Goal: Task Accomplishment & Management: Manage account settings

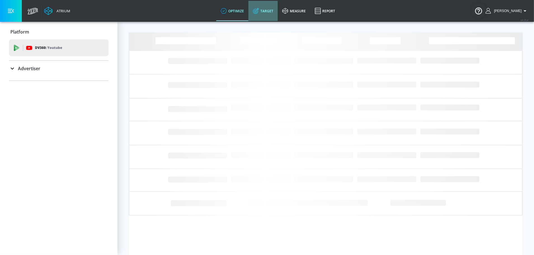
click at [265, 12] on link "Target" at bounding box center [262, 11] width 29 height 20
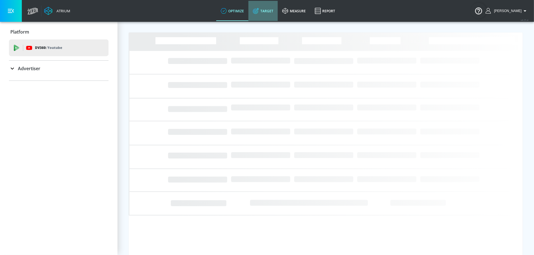
click at [265, 12] on link "Target" at bounding box center [262, 11] width 29 height 20
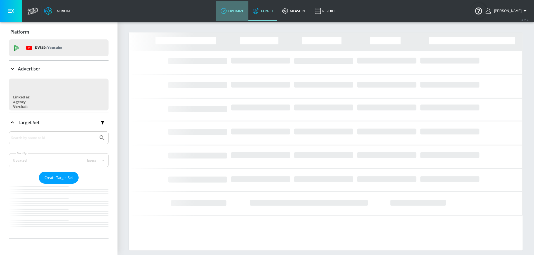
click at [239, 10] on link "optimize" at bounding box center [232, 11] width 32 height 20
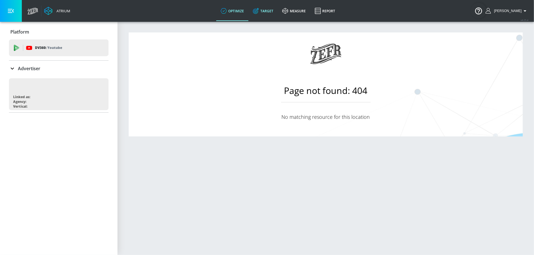
click at [270, 11] on link "Target" at bounding box center [262, 11] width 29 height 20
click at [43, 68] on div "Advertiser" at bounding box center [59, 68] width 100 height 7
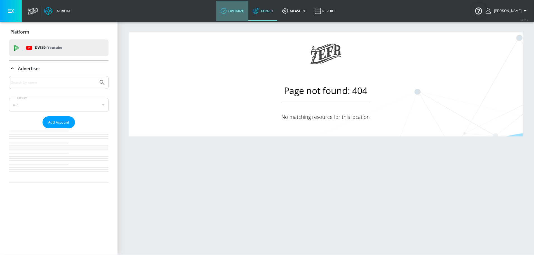
click at [246, 17] on link "optimize" at bounding box center [232, 11] width 32 height 20
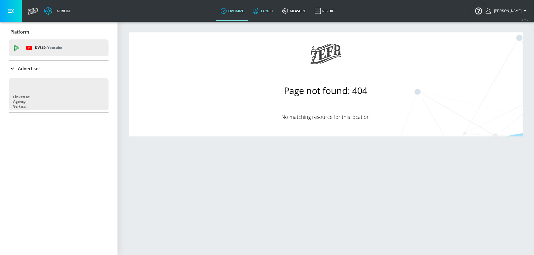
click at [266, 14] on link "Target" at bounding box center [262, 11] width 29 height 20
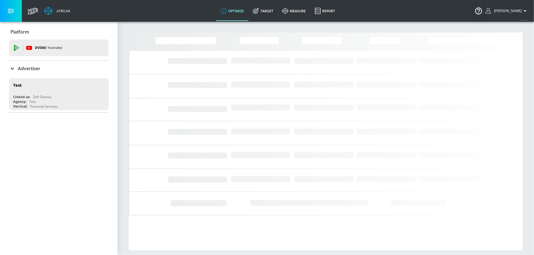
click at [263, 14] on link "Target" at bounding box center [262, 11] width 29 height 20
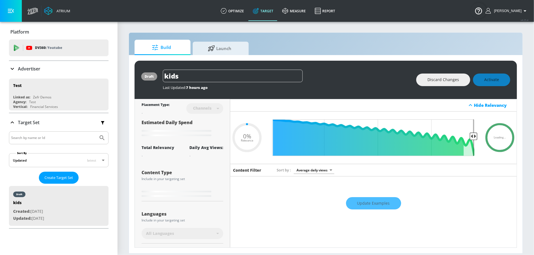
click at [263, 14] on link "Target" at bounding box center [262, 11] width 29 height 20
type input "0.05"
click at [56, 67] on div "Advertiser" at bounding box center [59, 68] width 100 height 7
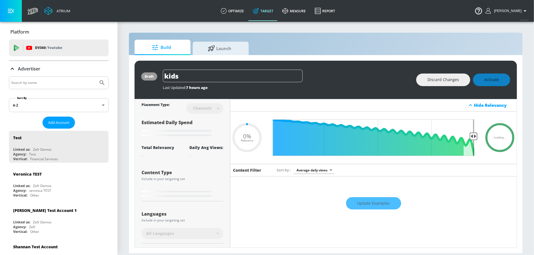
click at [44, 82] on input "Search by name" at bounding box center [53, 82] width 85 height 7
type input "paramount"
click at [96, 77] on button "Submit Search" at bounding box center [102, 83] width 12 height 12
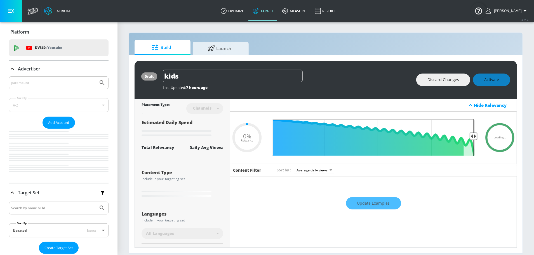
type input "0.05"
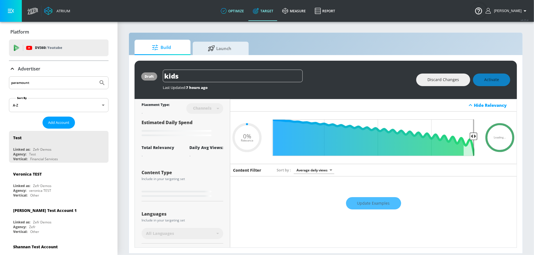
click at [229, 14] on link "optimize" at bounding box center [232, 11] width 32 height 20
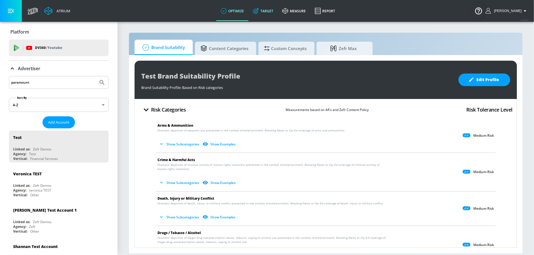
click at [274, 13] on link "Target" at bounding box center [262, 11] width 29 height 20
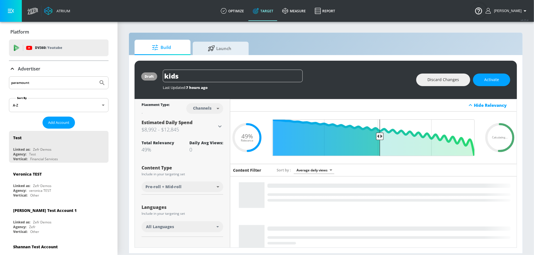
click at [45, 86] on div "paramount" at bounding box center [59, 82] width 100 height 13
click at [102, 81] on icon "Submit Search" at bounding box center [102, 82] width 7 height 7
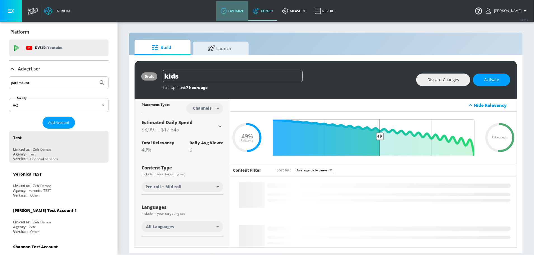
click at [241, 13] on link "optimize" at bounding box center [232, 11] width 32 height 20
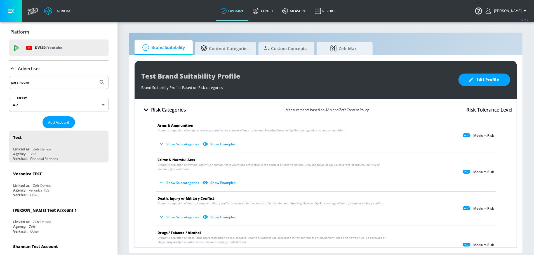
click at [40, 82] on input "paramount" at bounding box center [53, 82] width 85 height 7
click at [100, 81] on icon "Submit Search" at bounding box center [102, 82] width 7 height 7
click at [23, 80] on input "paramount" at bounding box center [53, 82] width 85 height 7
type input "paramount"
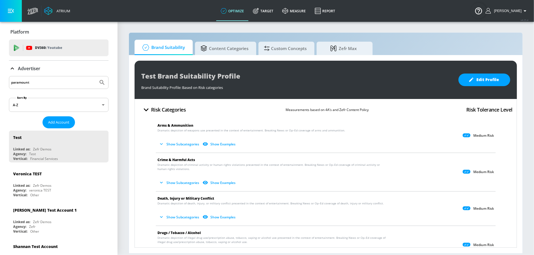
click at [96, 76] on button "Submit Search" at bounding box center [102, 82] width 12 height 12
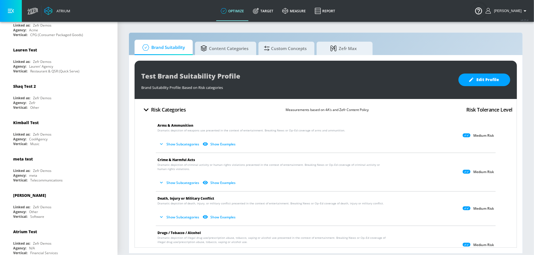
scroll to position [3430, 0]
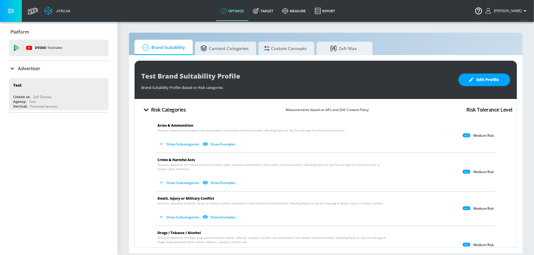
click at [43, 65] on div "Advertiser" at bounding box center [59, 68] width 100 height 7
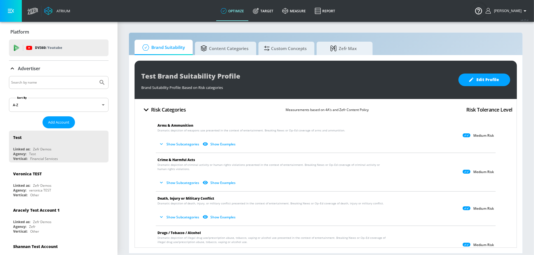
click at [43, 79] on input "Search by name" at bounding box center [53, 82] width 85 height 7
type input "paramount"
click at [96, 76] on button "Submit Search" at bounding box center [102, 82] width 12 height 12
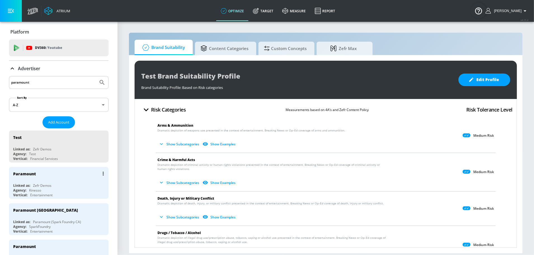
click at [45, 180] on div "Paramount Linked as: Zefr Demos Agency: Kinesso Vertical: Entertainment" at bounding box center [59, 183] width 100 height 32
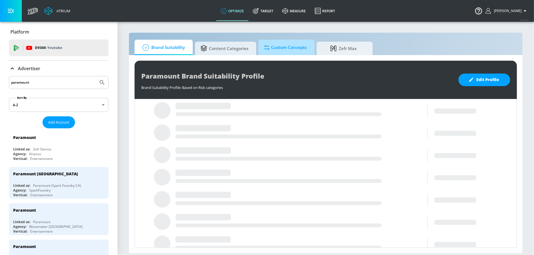
click at [271, 47] on span "Custom Concepts" at bounding box center [285, 47] width 43 height 13
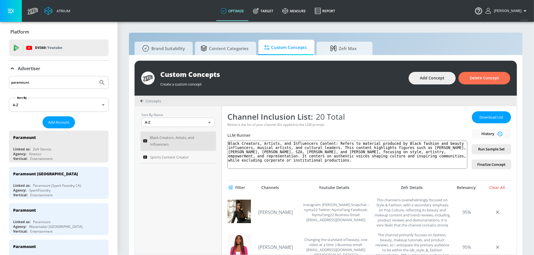
scroll to position [84, 0]
click at [268, 16] on link "Target" at bounding box center [262, 11] width 29 height 20
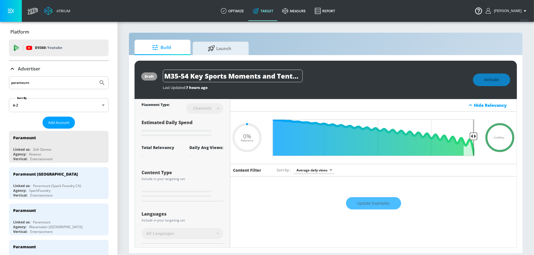
click at [72, 81] on input "paramount" at bounding box center [53, 82] width 85 height 7
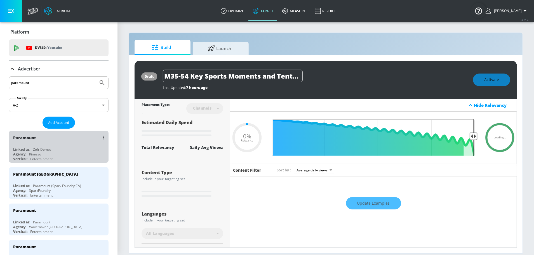
click at [52, 144] on div "Paramount" at bounding box center [60, 137] width 94 height 13
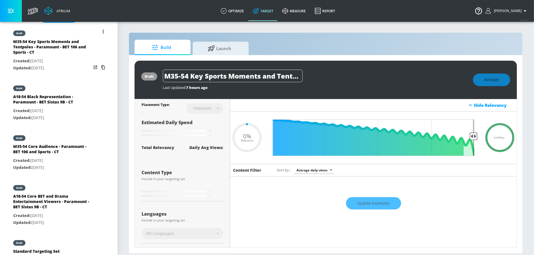
click at [51, 50] on div "M35-54 Key Sports Moments and Tentpoles - Paramount - BET 106 and Sports - CT" at bounding box center [52, 48] width 78 height 19
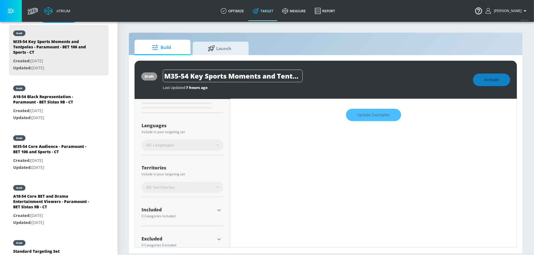
scroll to position [100, 0]
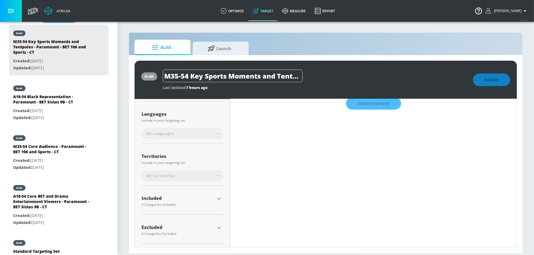
type input "0.05"
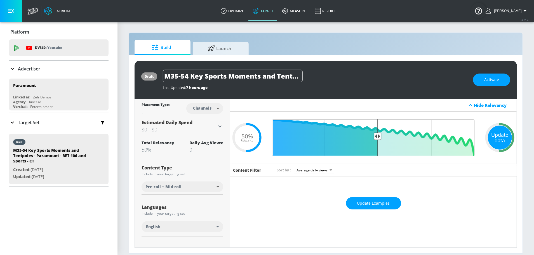
click at [496, 141] on div "Update data" at bounding box center [500, 138] width 24 height 24
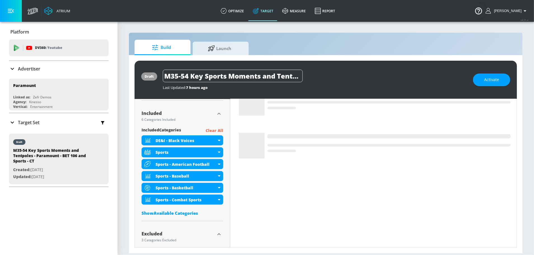
scroll to position [178, 0]
click at [78, 122] on div "Target Set" at bounding box center [59, 123] width 100 height 12
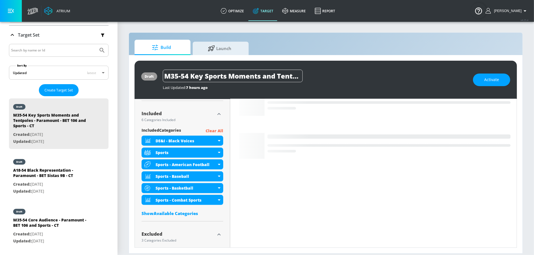
scroll to position [88, 0]
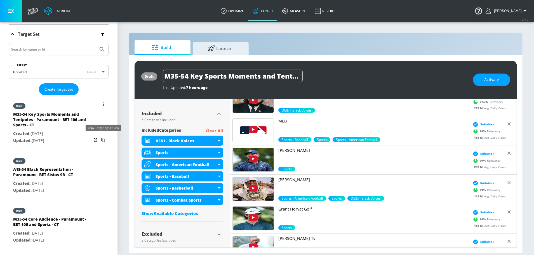
click at [105, 138] on icon "list of Target Set" at bounding box center [103, 140] width 4 height 4
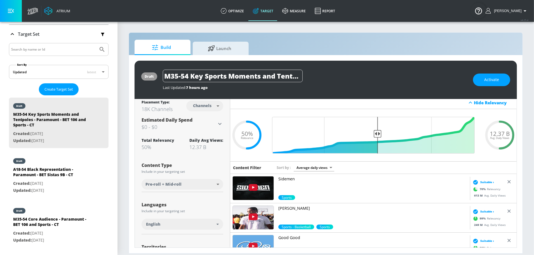
scroll to position [0, 0]
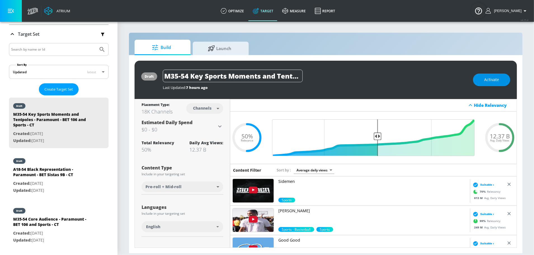
click at [485, 77] on span "Activate" at bounding box center [491, 79] width 15 height 7
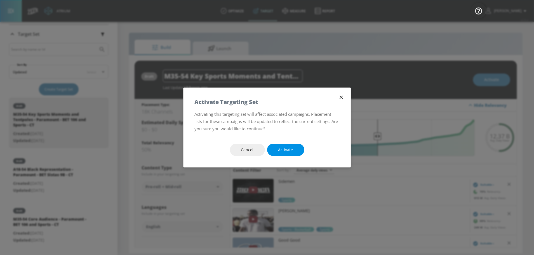
click at [288, 150] on span "Activate" at bounding box center [285, 150] width 15 height 7
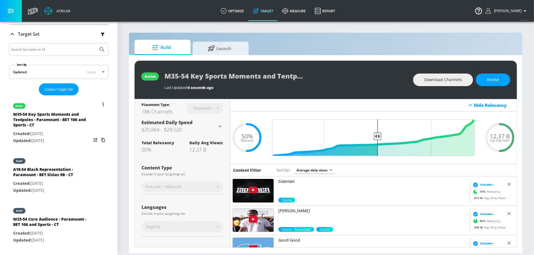
click at [103, 102] on icon "list of Target Set" at bounding box center [103, 104] width 1 height 4
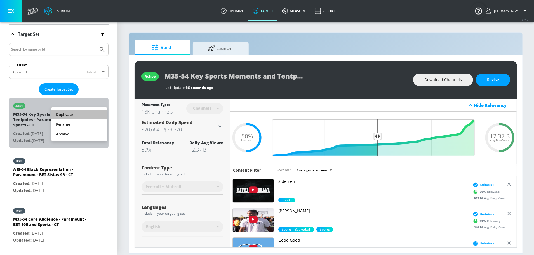
click at [86, 112] on li "Duplicate" at bounding box center [78, 115] width 55 height 10
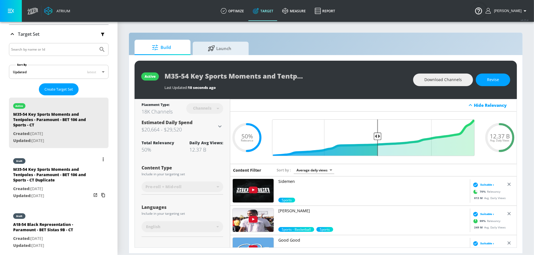
click at [68, 171] on div "M35-54 Key Sports Moments and Tentpoles - Paramount - BET 106 and Sports - CT D…" at bounding box center [52, 176] width 78 height 19
type input "M35-54 Key Sports Moments and Tentpoles - Paramount - BET 106 and Sports - CT D…"
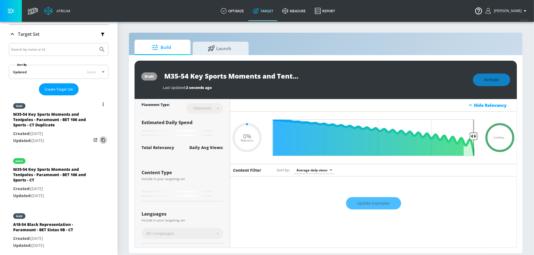
click at [103, 141] on icon "list of Target Set" at bounding box center [103, 140] width 9 height 9
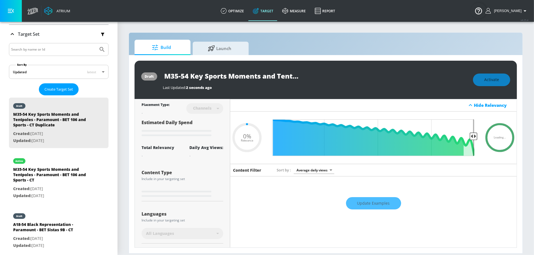
type input "0.5"
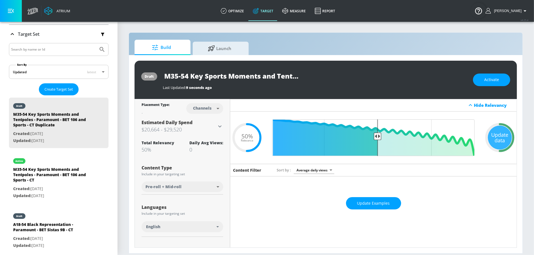
click at [215, 104] on body "Atrium optimize Target measure Report optimize Target measure Report v 4.25.4 S…" at bounding box center [267, 127] width 534 height 255
click at [203, 128] on div "Videos" at bounding box center [203, 130] width 16 height 6
type input "videos"
click at [501, 133] on div "Update data" at bounding box center [500, 138] width 24 height 24
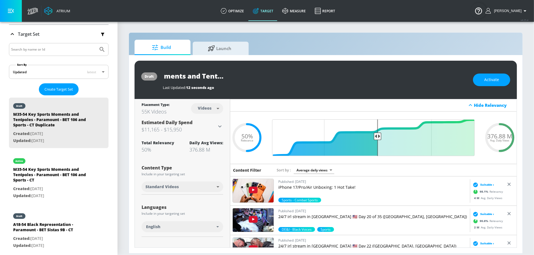
scroll to position [0, 174]
drag, startPoint x: 288, startPoint y: 77, endPoint x: 318, endPoint y: 79, distance: 30.3
click at [318, 79] on div "M35-54 Key Sports Moments and Tentpoles - Paramount - BET 106 and Sports - CT D…" at bounding box center [315, 76] width 305 height 13
click at [283, 79] on input "M35-54 Key Sports Moments and Tentpoles - Paramount - BET 106 and Sports - CT D…" at bounding box center [233, 76] width 140 height 13
drag, startPoint x: 258, startPoint y: 76, endPoint x: 323, endPoint y: 83, distance: 65.0
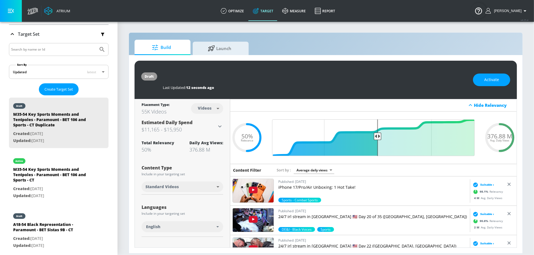
click at [323, 83] on div "M35-54 Key Sports Moments and Tentpoles - Paramount - BET 106 and Sports - CT D…" at bounding box center [315, 80] width 305 height 20
type input "M35-54 Key Sports Moments and Tentpoles - Paramount - BET 106 and Sports - TS"
click at [299, 76] on icon "button" at bounding box center [297, 75] width 5 height 5
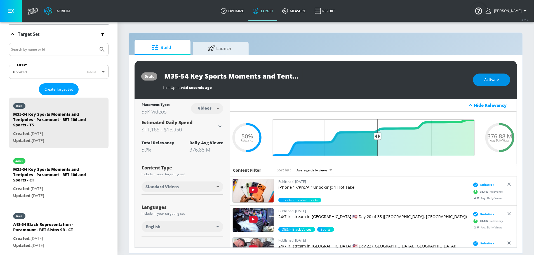
click at [481, 80] on button "Activate" at bounding box center [491, 80] width 37 height 13
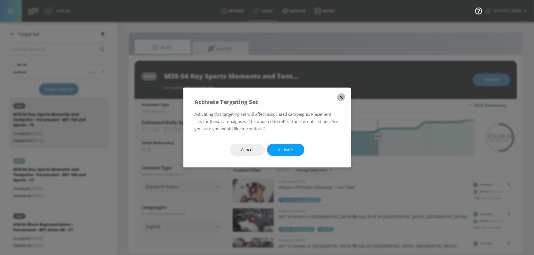
click at [341, 98] on icon "button" at bounding box center [340, 97] width 3 height 3
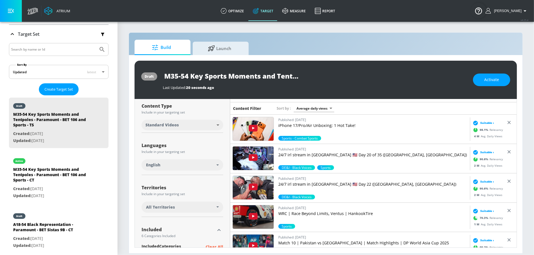
scroll to position [62, 0]
click at [202, 202] on div "All Territories" at bounding box center [183, 206] width 82 height 11
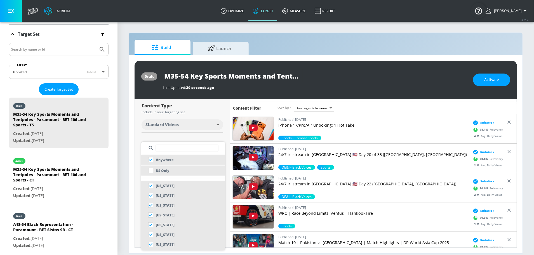
click at [175, 172] on li "US Only" at bounding box center [183, 171] width 84 height 10
checkbox input "false"
checkbox input "true"
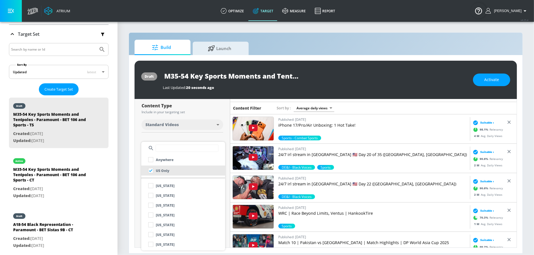
click at [226, 171] on div at bounding box center [267, 127] width 534 height 255
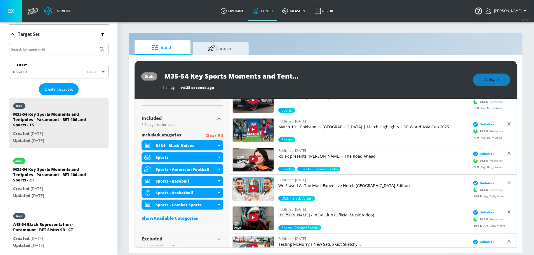
scroll to position [0, 0]
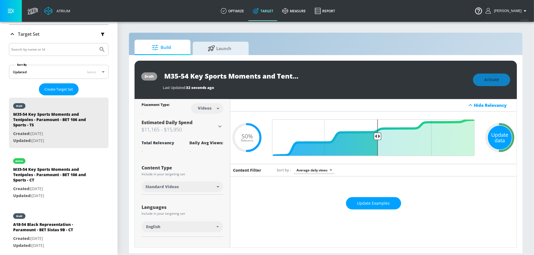
click at [501, 142] on div "Update data" at bounding box center [500, 138] width 24 height 24
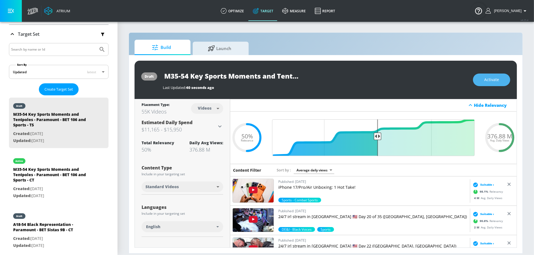
click at [491, 83] on button "Activate" at bounding box center [491, 80] width 37 height 13
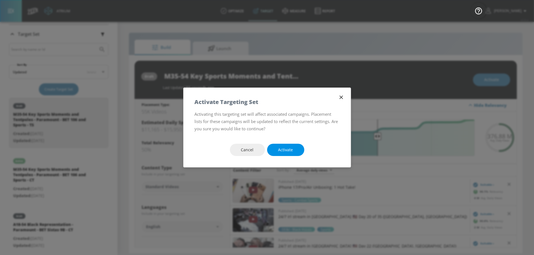
click at [296, 150] on button "Activate" at bounding box center [285, 150] width 37 height 13
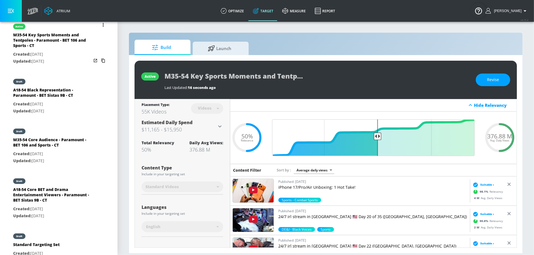
scroll to position [227, 0]
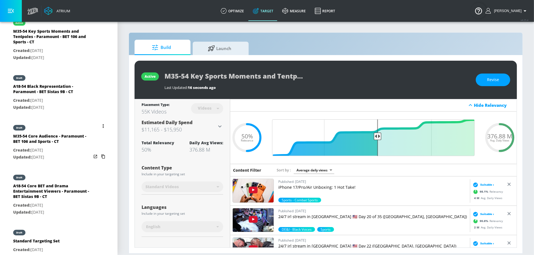
click at [69, 136] on div "M35-54 Core Audience - Paramount - BET 106 and Sports - CT" at bounding box center [52, 139] width 78 height 13
type input "M35-54 Core Audience - Paramount - BET 106 and Sports - CT"
type input "channels"
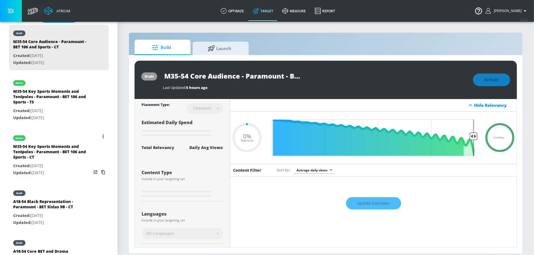
scroll to position [140, 0]
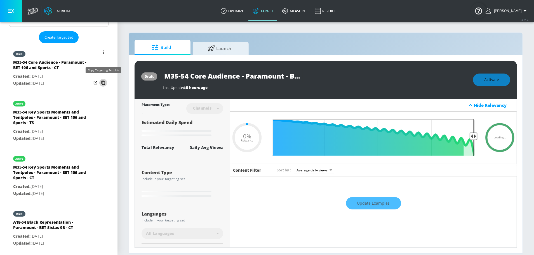
click at [103, 81] on icon "list of Target Set" at bounding box center [103, 82] width 9 height 9
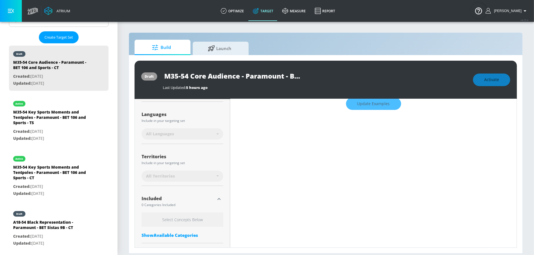
type input "0.5"
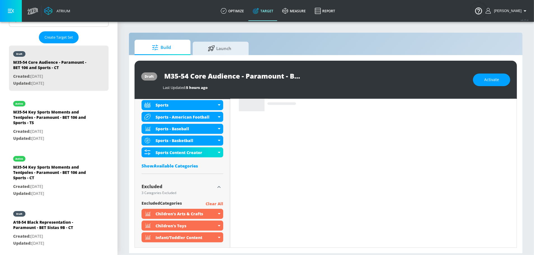
scroll to position [0, 0]
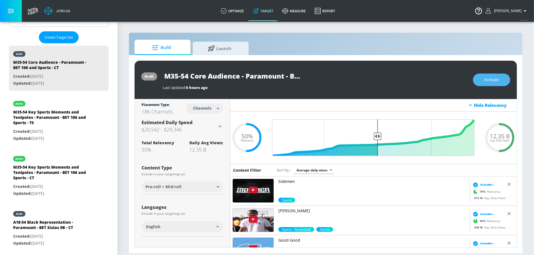
click at [495, 80] on span "Activate" at bounding box center [491, 79] width 15 height 7
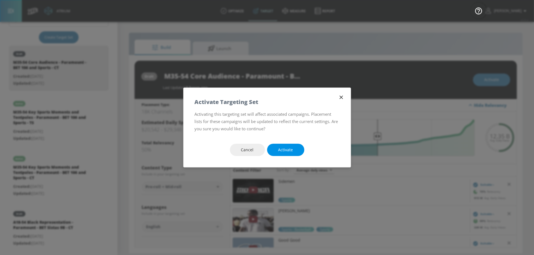
click at [275, 155] on button "Activate" at bounding box center [285, 150] width 37 height 13
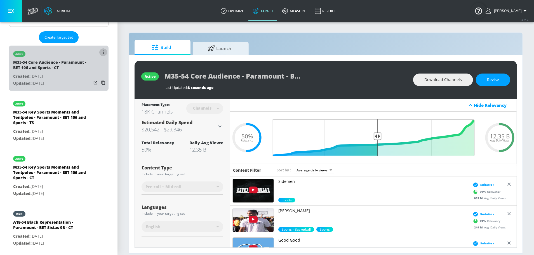
click at [103, 50] on icon "list of Target Set" at bounding box center [103, 52] width 1 height 4
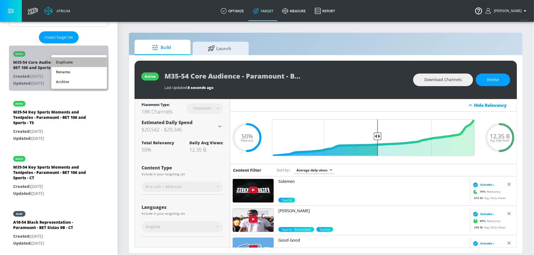
click at [86, 63] on li "Duplicate" at bounding box center [78, 62] width 55 height 10
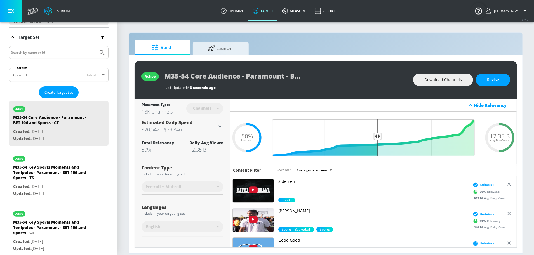
scroll to position [85, 0]
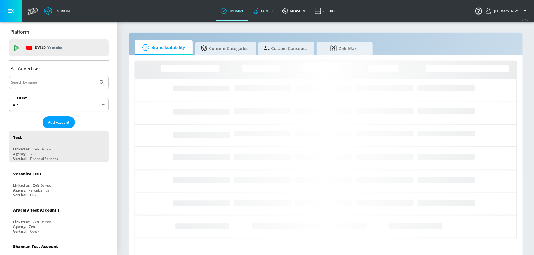
click at [259, 12] on icon at bounding box center [256, 11] width 6 height 6
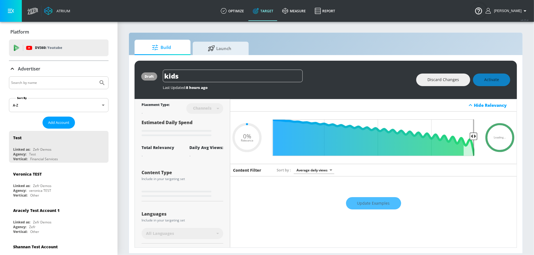
type input "0.05"
click at [49, 70] on div "Advertiser" at bounding box center [59, 68] width 100 height 7
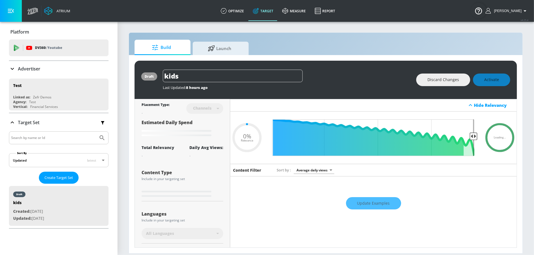
click at [49, 70] on div "Advertiser" at bounding box center [59, 68] width 100 height 7
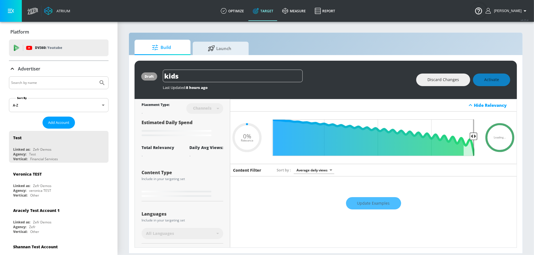
click at [49, 80] on input "Search by name" at bounding box center [53, 82] width 85 height 7
type input "paramount"
click at [96, 77] on button "Submit Search" at bounding box center [102, 83] width 12 height 12
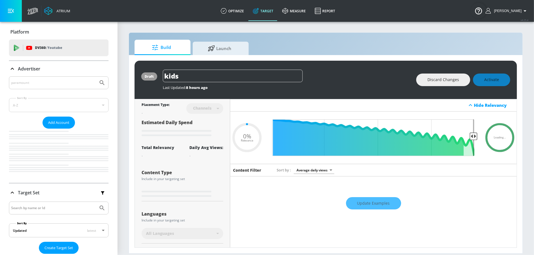
type input "0.05"
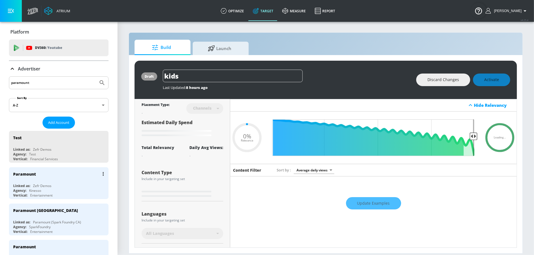
click at [45, 180] on div "Paramount Linked as: Zefr Demos Agency: Kinesso Vertical: Entertainment" at bounding box center [59, 183] width 100 height 32
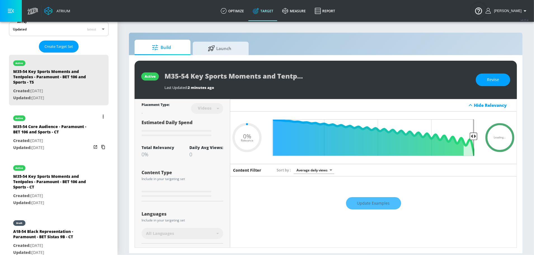
scroll to position [131, 0]
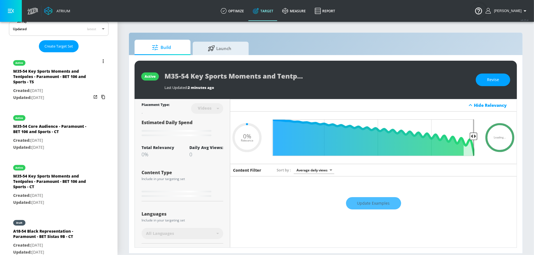
type input "0.5"
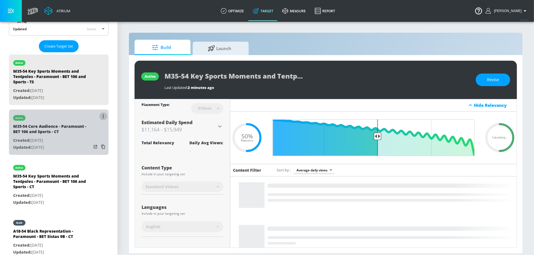
click at [103, 116] on icon "list of Target Set" at bounding box center [103, 116] width 1 height 4
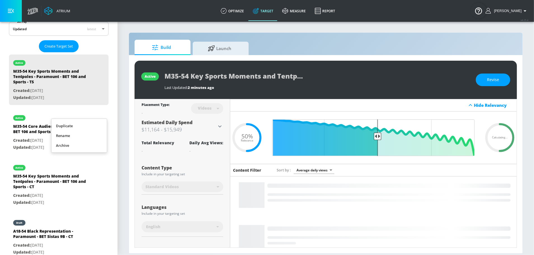
click at [89, 126] on li "Duplicate" at bounding box center [78, 126] width 55 height 10
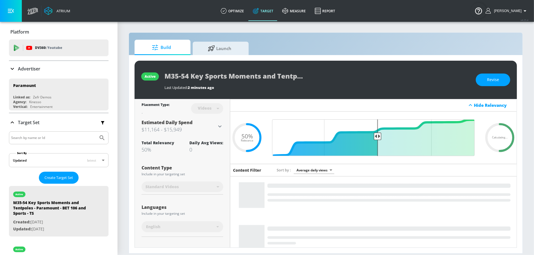
scroll to position [129, 0]
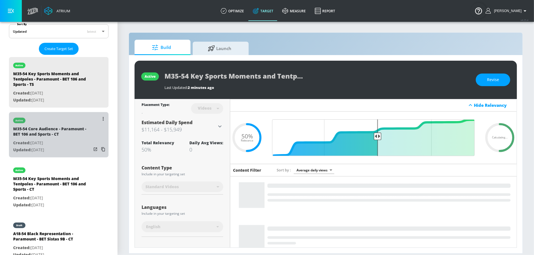
click at [70, 134] on div "M35-54 Core Audience - Paramount - BET 106 and Sports - CT" at bounding box center [52, 132] width 78 height 13
type input "M35-54 Core Audience - Paramount - BET 106 and Sports - CT"
type input "channels"
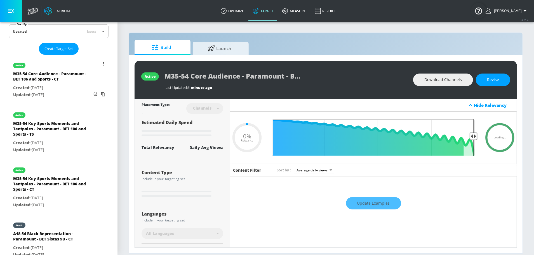
type input "0.05"
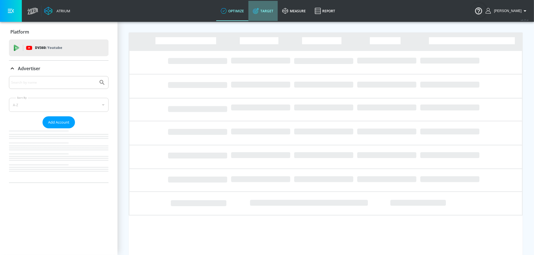
click at [267, 13] on link "Target" at bounding box center [262, 11] width 29 height 20
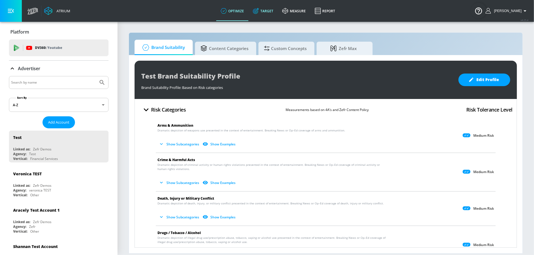
click at [267, 8] on link "Target" at bounding box center [262, 11] width 29 height 20
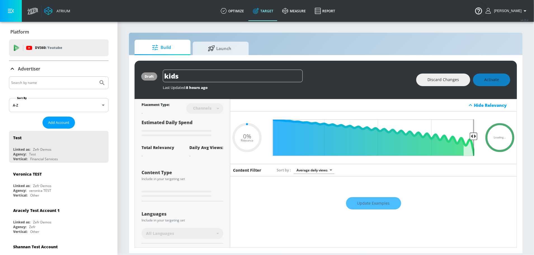
type input "0.49"
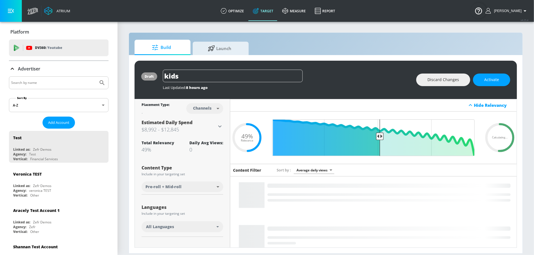
click at [69, 82] on input "Search by name" at bounding box center [53, 82] width 85 height 7
type input "paramount"
click at [96, 77] on button "Submit Search" at bounding box center [102, 83] width 12 height 12
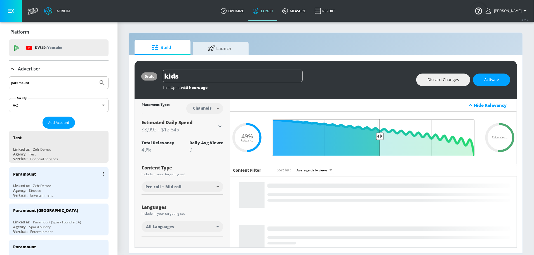
click at [61, 174] on div "Paramount" at bounding box center [60, 173] width 94 height 13
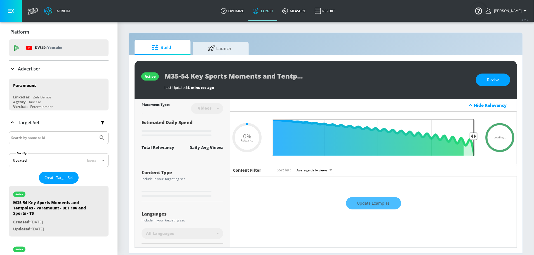
type input "0.05"
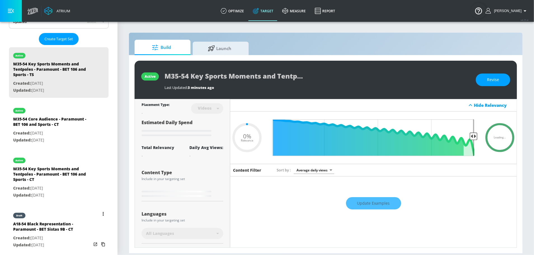
scroll to position [140, 0]
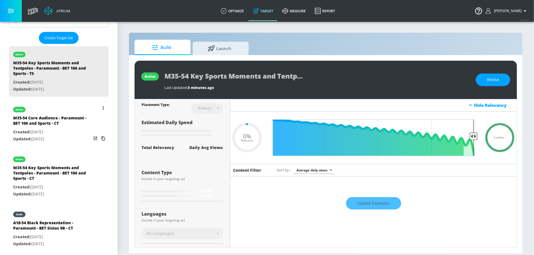
click at [67, 125] on div "M35-54 Core Audience - Paramount - BET 106 and Sports - CT" at bounding box center [52, 121] width 78 height 13
type input "M35-54 Core Audience - Paramount - BET 106 and Sports - CT"
type input "channels"
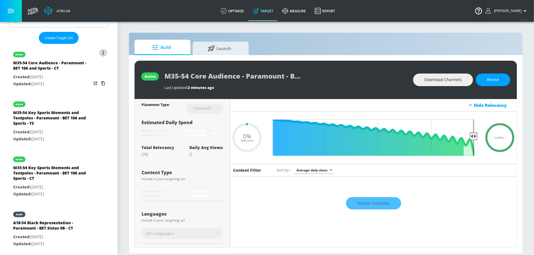
click at [105, 52] on button "list of Target Set" at bounding box center [103, 53] width 8 height 8
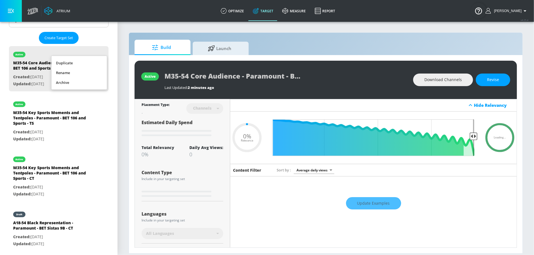
click at [83, 64] on li "Duplicate" at bounding box center [78, 63] width 55 height 10
type input "0.05"
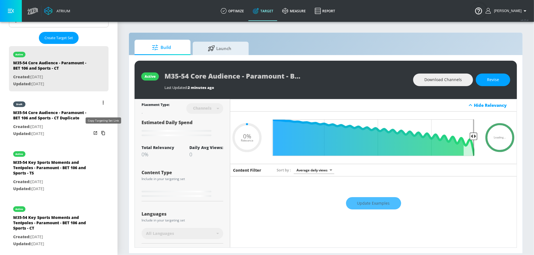
click at [104, 132] on icon "list of Target Set" at bounding box center [103, 133] width 9 height 9
click at [46, 114] on div "M35-54 Core Audience - Paramount - BET 106 and Sports - CT Duplicate" at bounding box center [52, 116] width 78 height 13
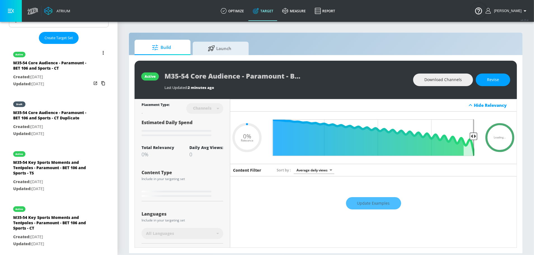
type input "M35-54 Core Audience - Paramount - BET 106 and Sports - CT Duplicate"
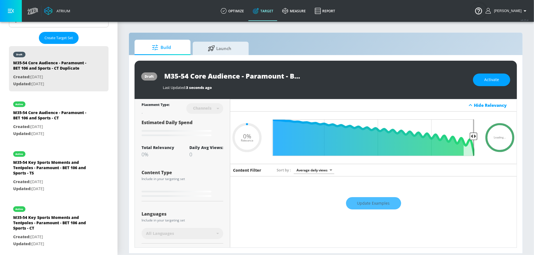
click at [275, 74] on input "M35-54 Core Audience - Paramount - BET 106 and Sports - CT Duplicate" at bounding box center [233, 76] width 140 height 13
drag, startPoint x: 286, startPoint y: 77, endPoint x: 311, endPoint y: 79, distance: 25.0
click at [311, 79] on div "M35-54 Core Audience - Paramount - BET 106 and Sports - CT Duplicate" at bounding box center [315, 76] width 305 height 13
type input "0.5"
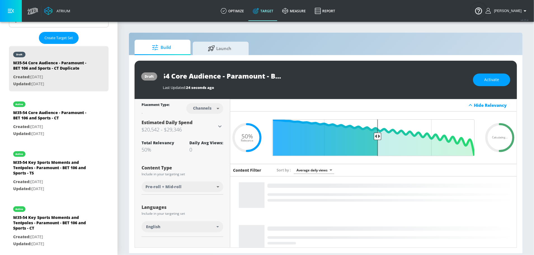
click at [290, 78] on input "M35-54 Core Audience - Paramount - BET 106 and Sports - CT Duplicate" at bounding box center [233, 76] width 140 height 13
click at [204, 109] on body "Atrium optimize Target measure Report optimize Target measure Report v 4.25.4 S…" at bounding box center [267, 127] width 534 height 255
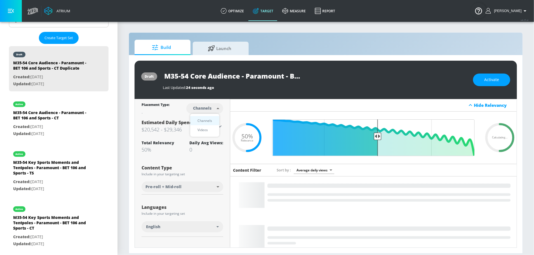
click at [204, 129] on div "Videos" at bounding box center [203, 130] width 16 height 6
type input "videos"
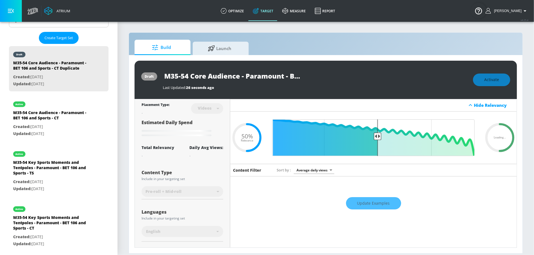
click at [286, 76] on input "M35-54 Core Audience - Paramount - BET 106 and Sports - CT Duplicate" at bounding box center [233, 76] width 140 height 13
drag, startPoint x: 286, startPoint y: 76, endPoint x: 319, endPoint y: 77, distance: 32.7
click at [319, 77] on div "M35-54 Core Audience - Paramount - BET 106 and Sports - CT Duplicate" at bounding box center [315, 76] width 305 height 13
click at [289, 74] on input "M35-54 Core Audience - Paramount - BET 106 and Sports - CT Duplicate" at bounding box center [233, 76] width 140 height 13
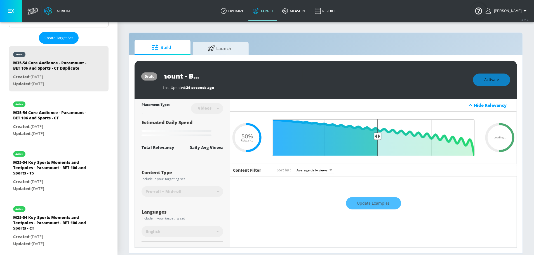
drag, startPoint x: 260, startPoint y: 76, endPoint x: 316, endPoint y: 79, distance: 56.9
click at [316, 79] on div "M35-54 Core Audience - Paramount - BET 106 and Sports - CT Duplicate" at bounding box center [315, 76] width 305 height 13
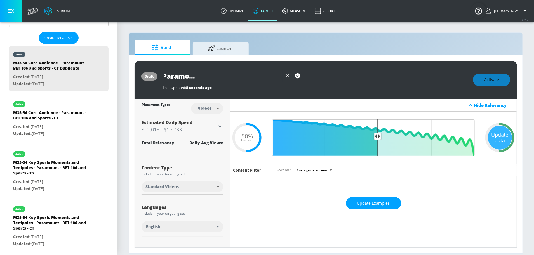
scroll to position [0, 87]
type input "M35-54 Core Audience - Paramount - BET 106 and Sports - TS"
click at [300, 73] on icon "button" at bounding box center [297, 76] width 6 height 6
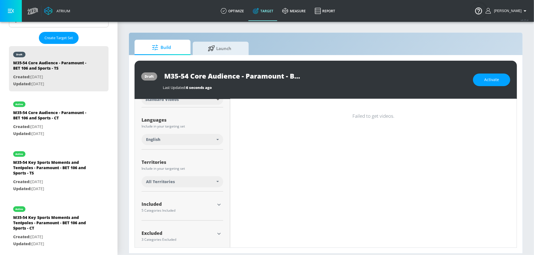
scroll to position [0, 0]
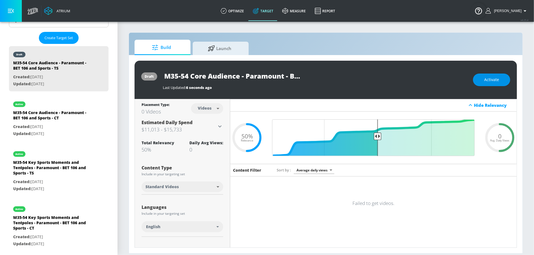
click at [485, 81] on span "Activate" at bounding box center [491, 79] width 15 height 7
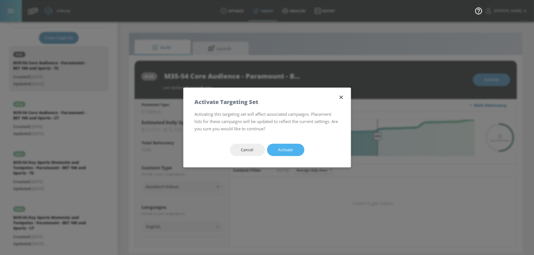
click at [295, 152] on button "Activate" at bounding box center [285, 150] width 37 height 13
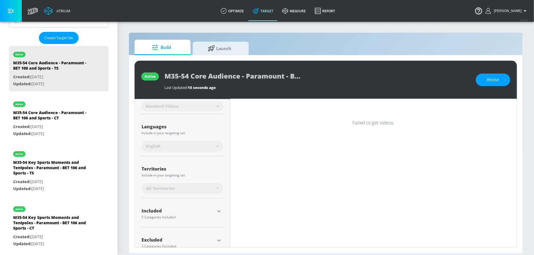
scroll to position [93, 0]
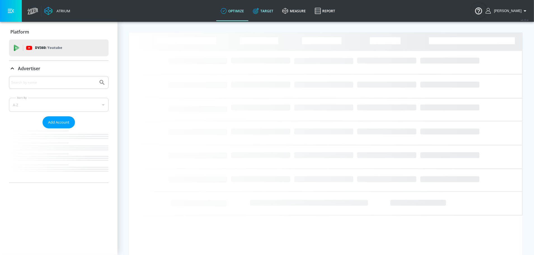
click at [267, 15] on link "Target" at bounding box center [262, 11] width 29 height 20
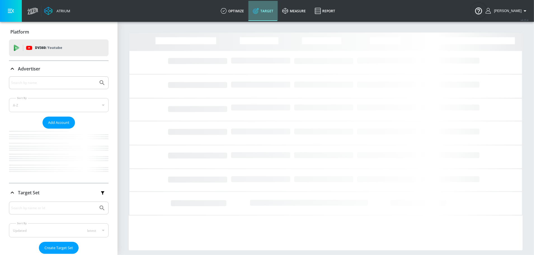
click at [267, 15] on link "Target" at bounding box center [262, 11] width 29 height 20
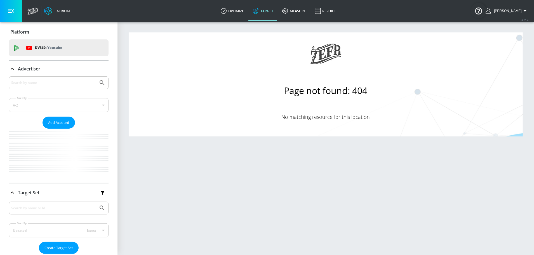
click at [66, 75] on div "Advertiser" at bounding box center [59, 69] width 100 height 16
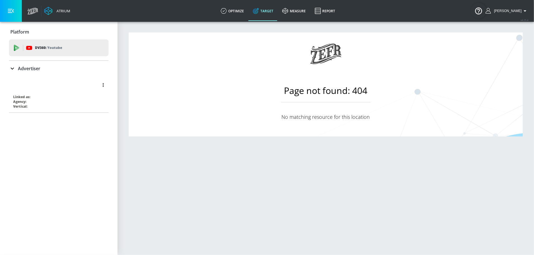
click at [64, 82] on div at bounding box center [60, 84] width 94 height 13
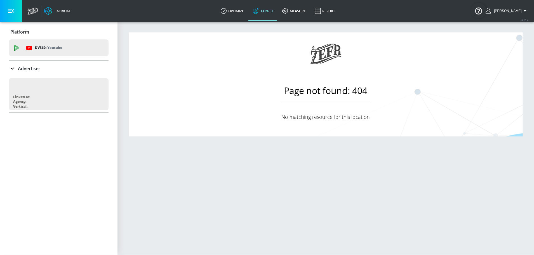
click at [57, 70] on div "Advertiser" at bounding box center [59, 68] width 100 height 7
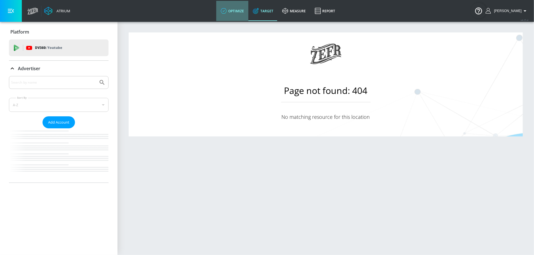
click at [234, 11] on link "optimize" at bounding box center [232, 11] width 32 height 20
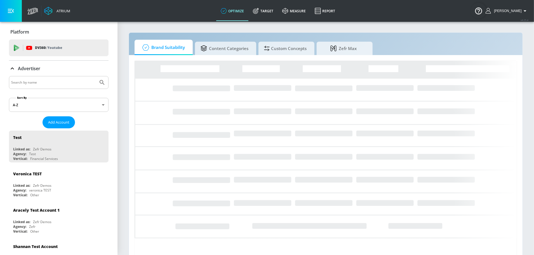
click at [58, 81] on input "Search by name" at bounding box center [53, 82] width 85 height 7
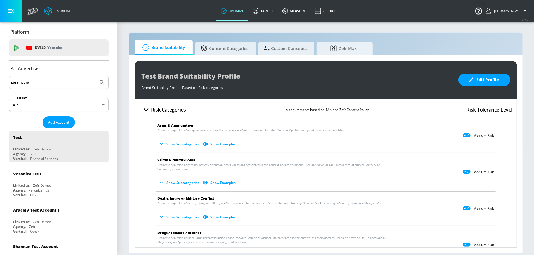
type input "paramount"
click at [96, 76] on button "Submit Search" at bounding box center [102, 82] width 12 height 12
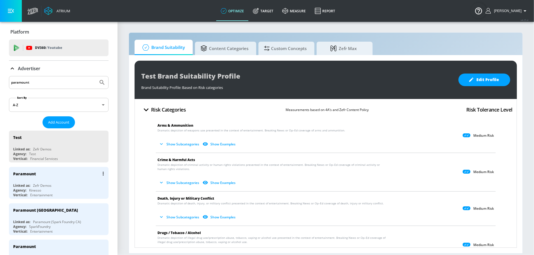
click at [49, 184] on div "Zefr Demos" at bounding box center [42, 185] width 18 height 5
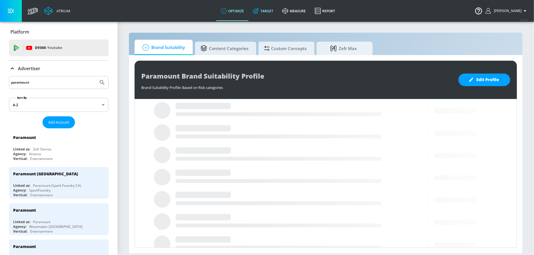
click at [270, 10] on link "Target" at bounding box center [262, 11] width 29 height 20
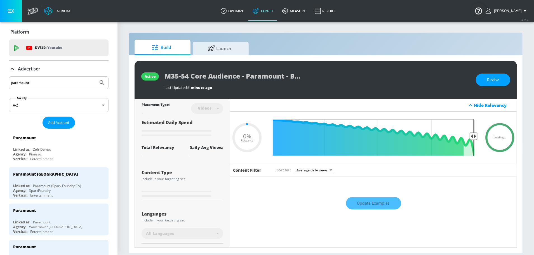
click at [80, 69] on div "Advertiser" at bounding box center [59, 68] width 100 height 7
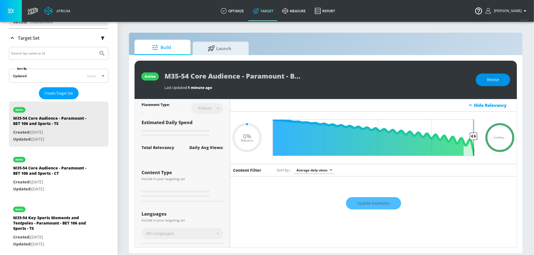
click at [498, 79] on span "Revise" at bounding box center [493, 79] width 12 height 7
type input "0.5"
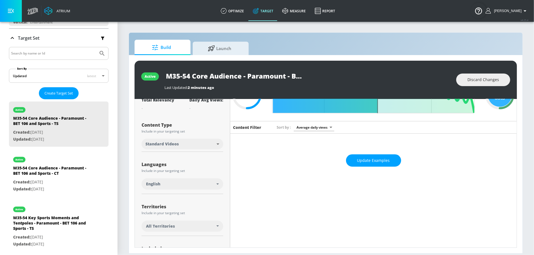
scroll to position [44, 0]
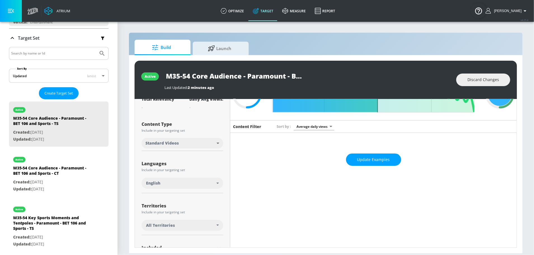
click at [198, 221] on div "All Territories" at bounding box center [183, 225] width 82 height 11
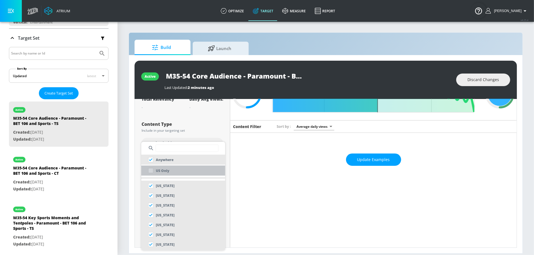
click at [170, 169] on li "US Only" at bounding box center [183, 171] width 84 height 10
checkbox input "false"
checkbox input "true"
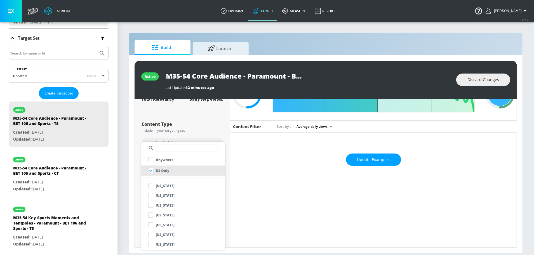
click at [216, 123] on div at bounding box center [267, 127] width 534 height 255
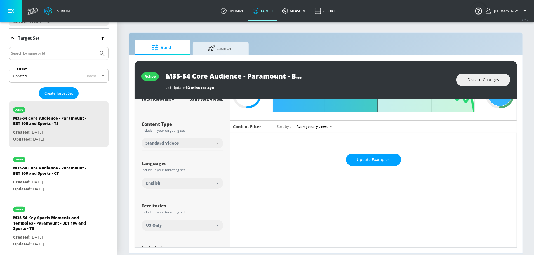
scroll to position [0, 0]
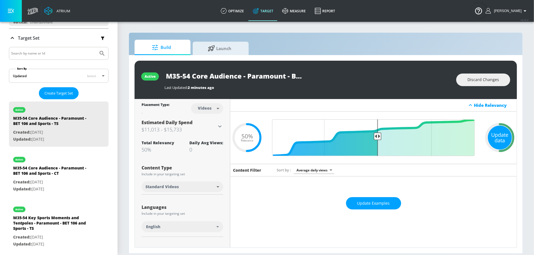
click at [496, 135] on div "Update data" at bounding box center [500, 138] width 24 height 24
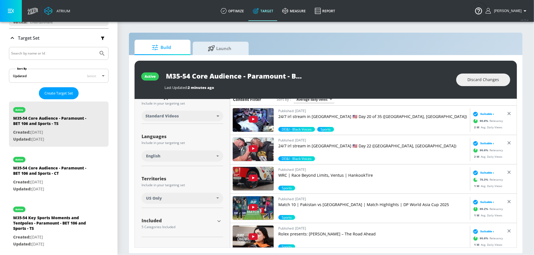
scroll to position [72, 0]
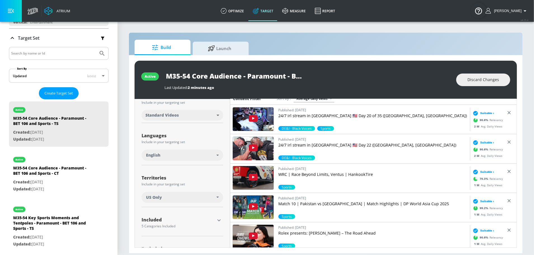
click at [217, 173] on div "Territories Include in your targeting set US Only" at bounding box center [183, 188] width 82 height 37
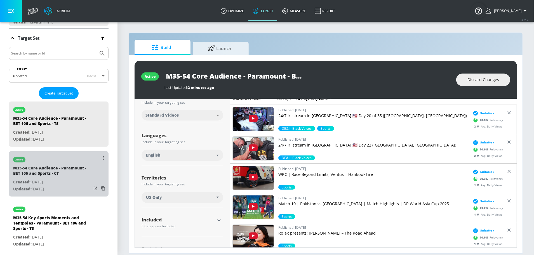
click at [39, 169] on div "M35-54 Core Audience - Paramount - BET 106 and Sports - CT" at bounding box center [52, 171] width 78 height 13
type input "M35-54 Core Audience - Paramount - BET 106 and Sports - CT"
type input "channels"
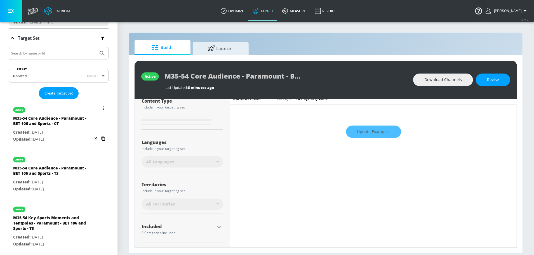
scroll to position [76, 0]
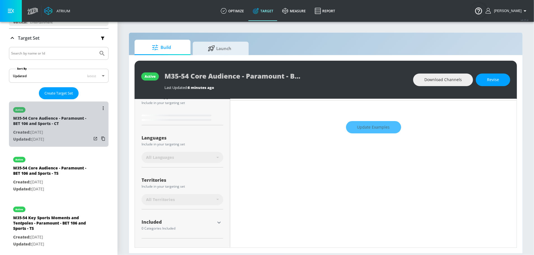
click at [58, 123] on div "M35-54 Core Audience - Paramount - BET 106 and Sports - CT" at bounding box center [52, 121] width 78 height 13
type input "0.05"
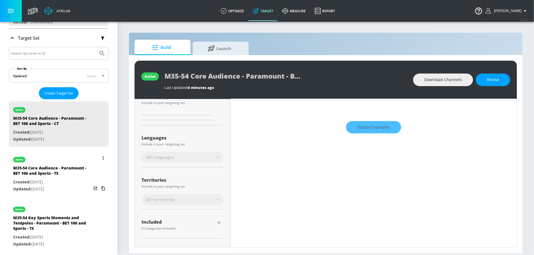
click at [63, 182] on p "Created: [DATE]" at bounding box center [52, 182] width 78 height 7
type input "M35-54 Core Audience - Paramount - BET 106 and Sports - TS"
type input "videos"
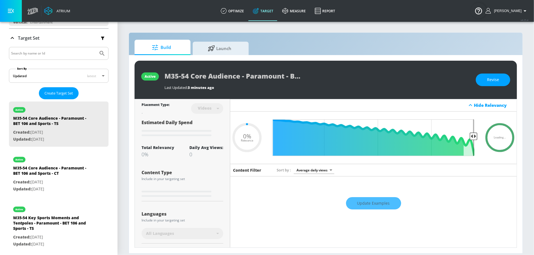
scroll to position [100, 0]
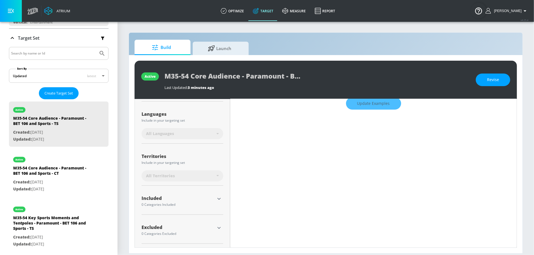
type input "0.5"
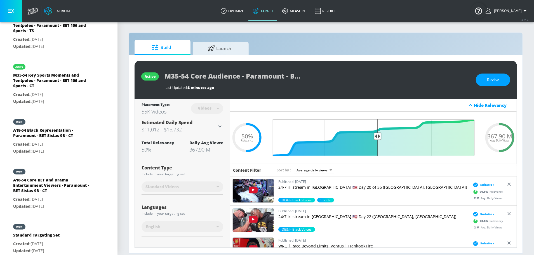
scroll to position [288, 0]
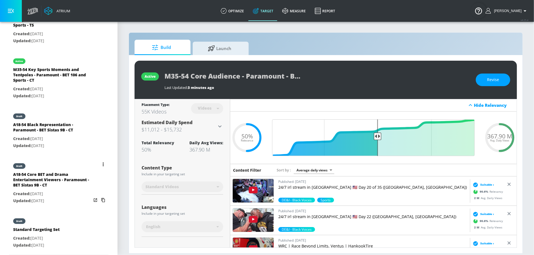
click at [63, 183] on div "A18-54 Core BET and Drama Entertainment Viewers - Paramount - BET Sistas 9B - CT" at bounding box center [52, 181] width 78 height 19
type input "A18-54 Core BET and Drama Entertainment Viewers - Paramount - BET Sistas 9B - CT"
type input "channels"
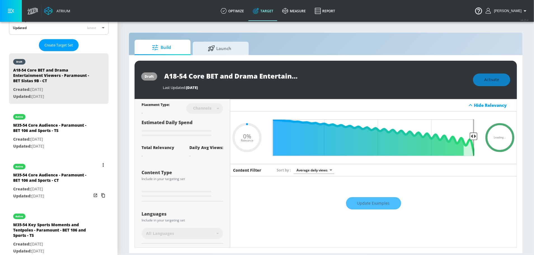
scroll to position [118, 0]
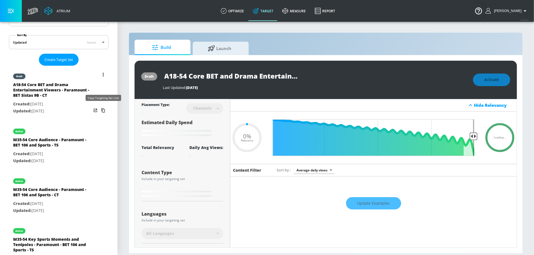
click at [103, 109] on icon "list of Target Set" at bounding box center [103, 110] width 9 height 9
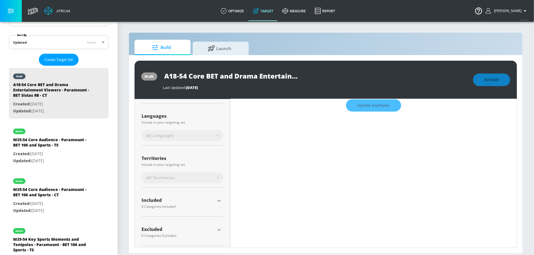
scroll to position [98, 0]
type input "0.5"
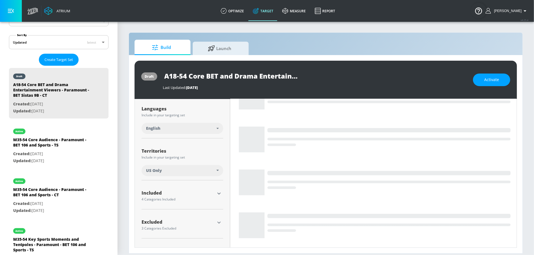
scroll to position [94, 0]
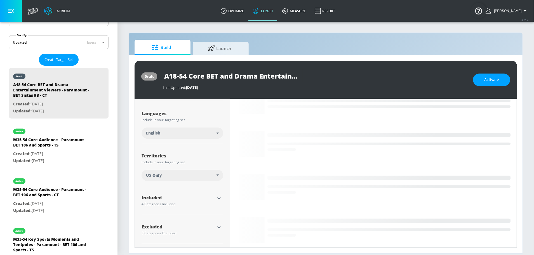
click at [219, 197] on icon "button" at bounding box center [219, 198] width 7 height 7
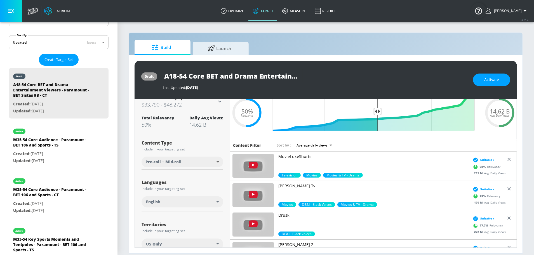
scroll to position [0, 0]
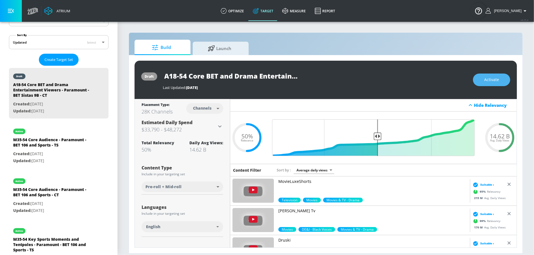
click at [490, 79] on span "Activate" at bounding box center [491, 79] width 15 height 7
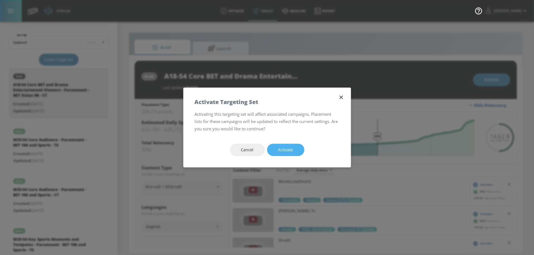
click at [293, 148] on button "Activate" at bounding box center [285, 150] width 37 height 13
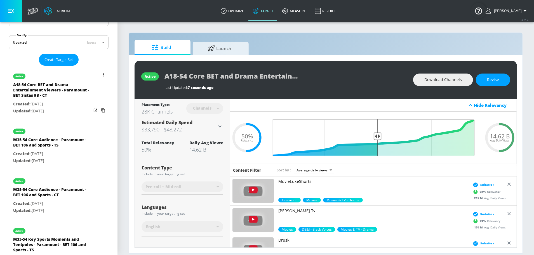
click at [103, 73] on icon "list of Target Set" at bounding box center [103, 75] width 1 height 4
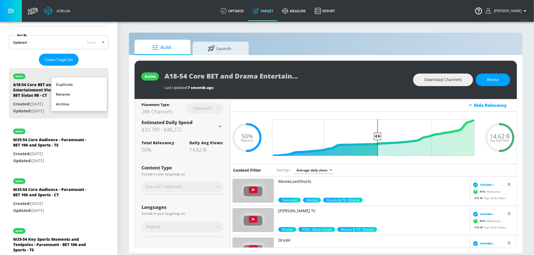
click at [88, 82] on li "Duplicate" at bounding box center [78, 85] width 55 height 10
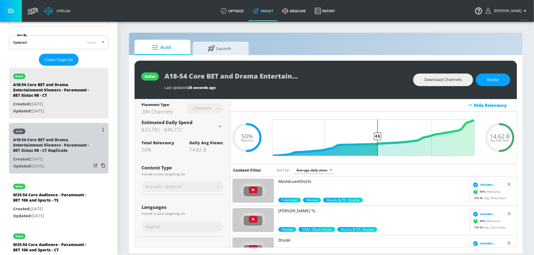
click at [75, 142] on div "A18-54 Core BET and Drama Entertainment Viewers - Paramount - BET Sistas 9B - C…" at bounding box center [52, 146] width 78 height 19
type input "A18-54 Core BET and Drama Entertainment Viewers - Paramount - BET Sistas 9B - C…"
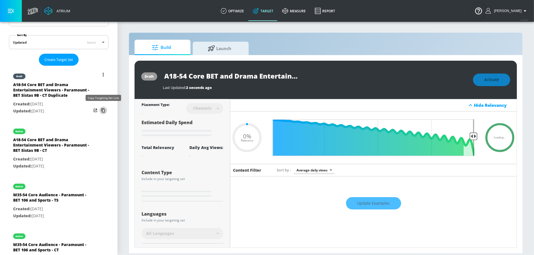
click at [104, 109] on icon "list of Target Set" at bounding box center [103, 110] width 9 height 9
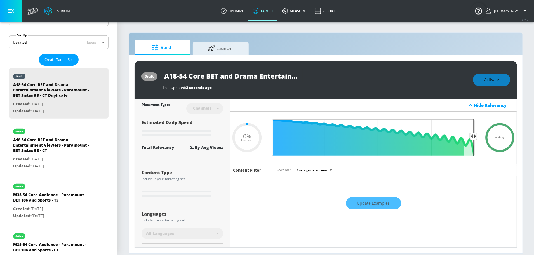
type input "0.5"
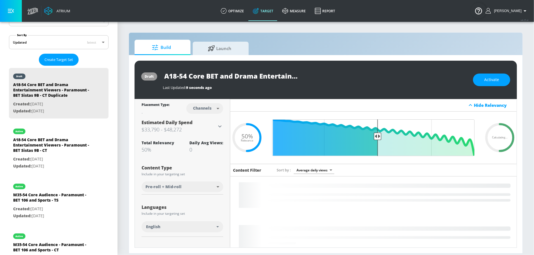
click at [214, 110] on body "Atrium optimize Target measure Report optimize Target measure Report v 4.25.4 S…" at bounding box center [267, 127] width 534 height 255
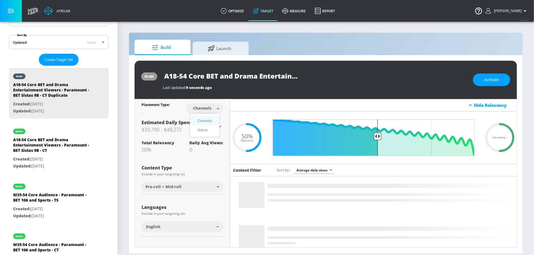
click at [205, 127] on div "Videos" at bounding box center [203, 130] width 16 height 6
type input "videos"
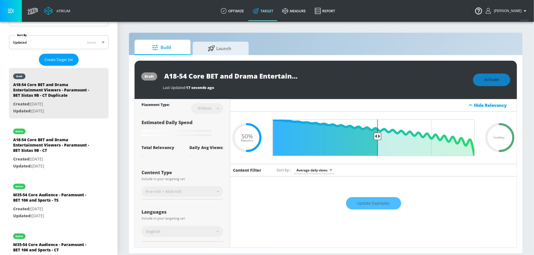
click at [225, 113] on div "Placement Type: Videos videos ​ Estimated Daily Spend Loading... Activation Pla…" at bounding box center [182, 256] width 95 height 315
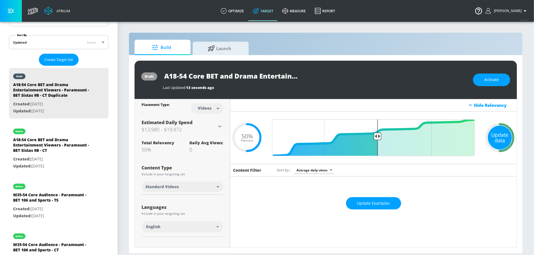
click at [495, 135] on div "Update data" at bounding box center [500, 138] width 24 height 24
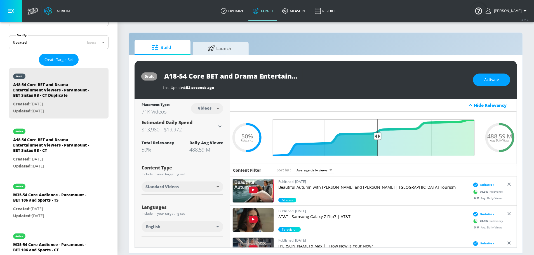
click at [279, 77] on input "A18-54 Core BET and Drama Entertainment Viewers - Paramount - BET Sistas 9B - C…" at bounding box center [233, 76] width 140 height 13
drag, startPoint x: 289, startPoint y: 76, endPoint x: 327, endPoint y: 77, distance: 38.1
click at [327, 77] on div "A18-54 Core BET and Drama Entertainment Viewers - Paramount - BET Sistas 9B - C…" at bounding box center [315, 76] width 305 height 13
click at [278, 76] on input "A18-54 Core BET and Drama Entertainment Viewers - Paramount - BET Sistas 9B - C…" at bounding box center [233, 76] width 140 height 13
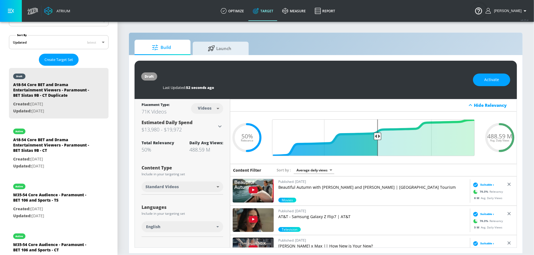
drag, startPoint x: 259, startPoint y: 76, endPoint x: 341, endPoint y: 79, distance: 81.7
click at [341, 79] on div "A18-54 Core BET and Drama Entertainment Viewers - Paramount - BET Sistas 9B - C…" at bounding box center [315, 76] width 305 height 13
type input "A18-54 Core BET and Drama Entertainment Viewers - Paramount - BET Sistas 9B - TS"
click at [298, 76] on icon "button" at bounding box center [297, 75] width 5 height 5
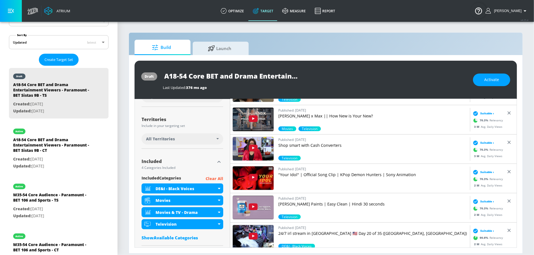
scroll to position [129, 0]
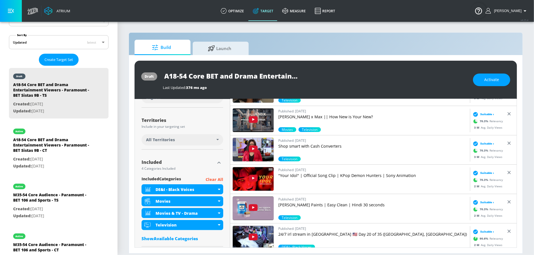
click at [178, 138] on div "All Territories" at bounding box center [181, 140] width 70 height 6
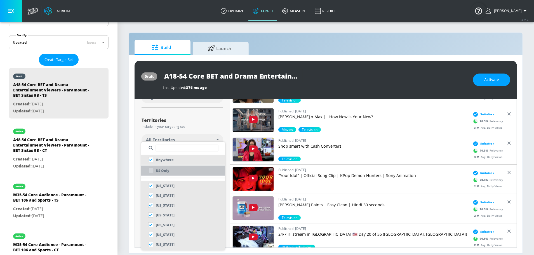
click at [165, 169] on p "US Only" at bounding box center [162, 171] width 13 height 6
checkbox input "false"
checkbox input "true"
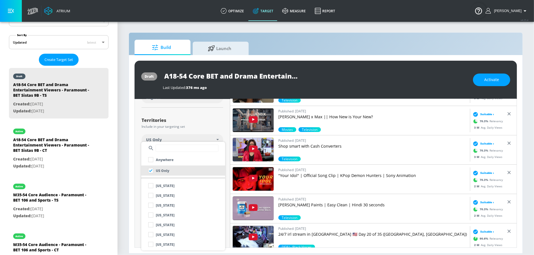
click at [188, 125] on div at bounding box center [267, 127] width 534 height 255
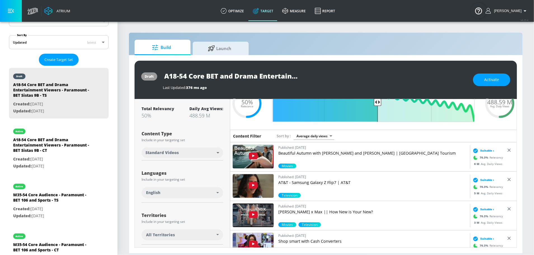
scroll to position [0, 0]
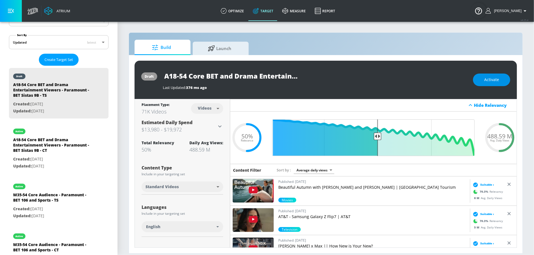
click at [497, 79] on span "Activate" at bounding box center [491, 79] width 15 height 7
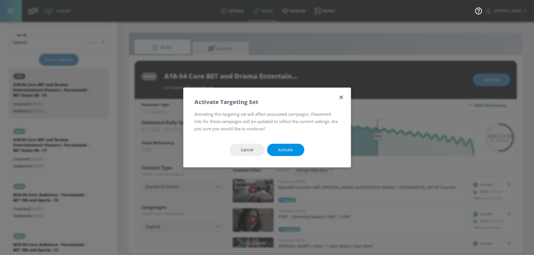
click at [295, 146] on button "Activate" at bounding box center [285, 150] width 37 height 13
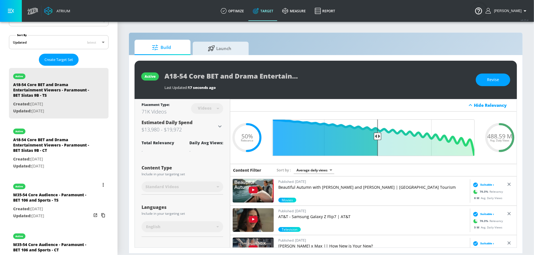
scroll to position [343, 0]
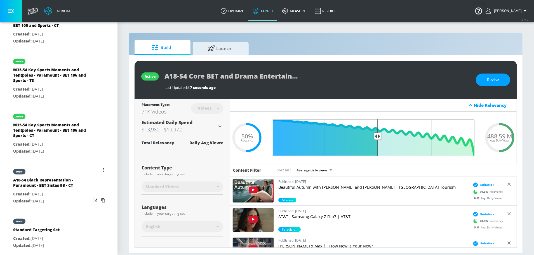
click at [63, 185] on div "A18-54 Black Representation - Paramount - BET Sistas 9B - CT" at bounding box center [52, 183] width 78 height 13
type input "A18-54 Black Representation - Paramount - BET Sistas 9B - CT"
type input "channels"
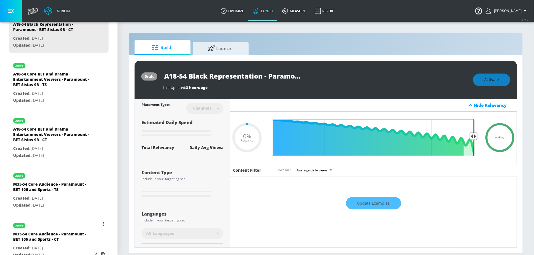
scroll to position [140, 0]
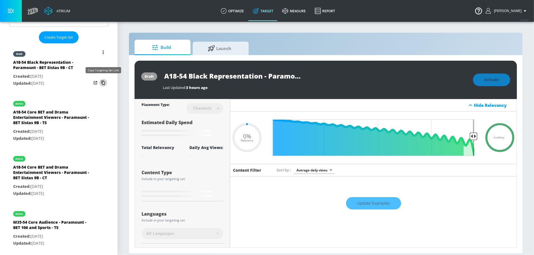
click at [104, 80] on icon "list of Target Set" at bounding box center [103, 82] width 9 height 9
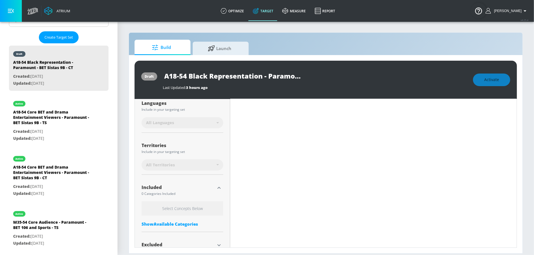
scroll to position [0, 0]
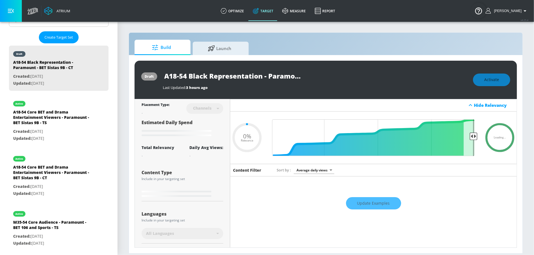
type input "0.5"
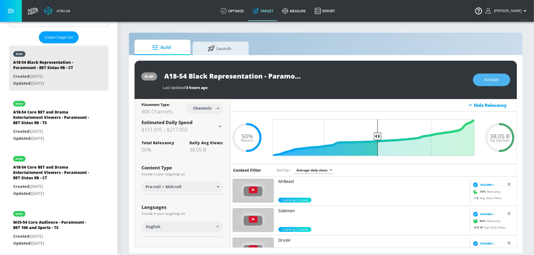
click at [490, 81] on span "Activate" at bounding box center [491, 79] width 15 height 7
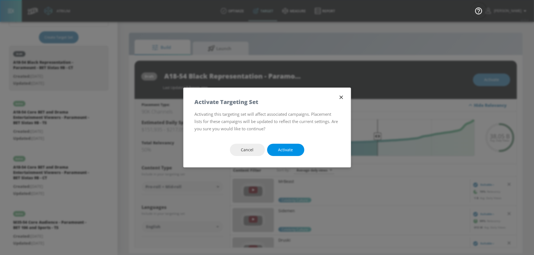
click at [288, 148] on span "Activate" at bounding box center [285, 150] width 15 height 7
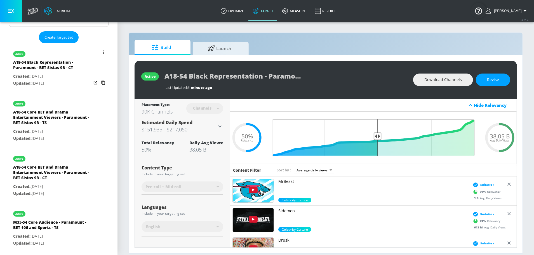
click at [103, 50] on icon "list of Target Set" at bounding box center [103, 52] width 1 height 4
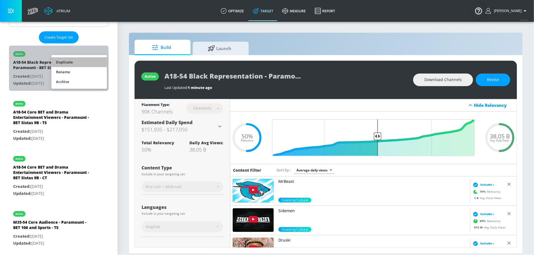
click at [91, 61] on li "Duplicate" at bounding box center [78, 62] width 55 height 10
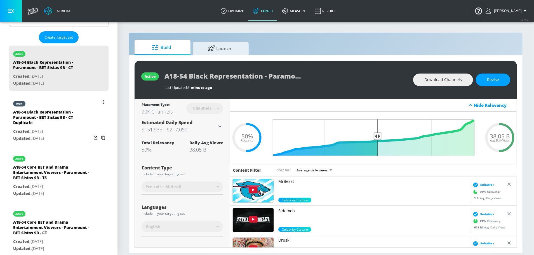
click at [68, 116] on div "A18-54 Black Representation - Paramount - BET Sistas 9B - CT Duplicate" at bounding box center [52, 118] width 78 height 19
type input "A18-54 Black Representation - Paramount - BET Sistas 9B - CT Duplicate"
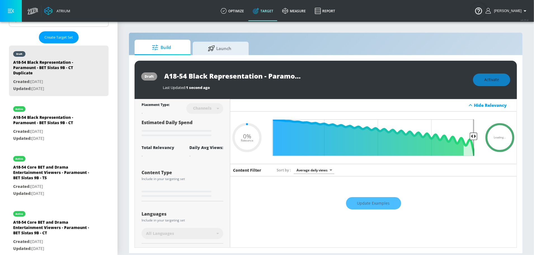
type input "0.5"
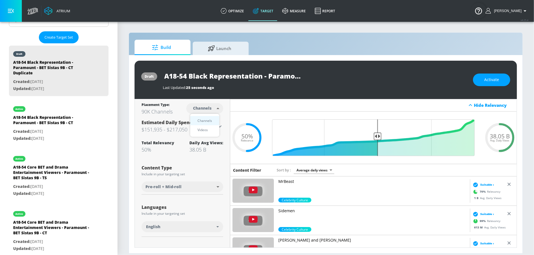
click at [214, 108] on body "Atrium optimize Target measure Report optimize Target measure Report v 4.25.4 S…" at bounding box center [267, 127] width 534 height 255
click at [208, 125] on li "Videos" at bounding box center [204, 129] width 29 height 9
type input "videos"
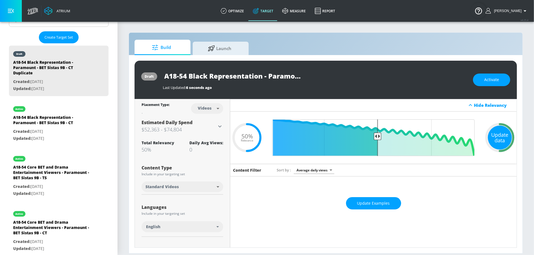
click at [508, 139] on div "Update data" at bounding box center [500, 138] width 24 height 24
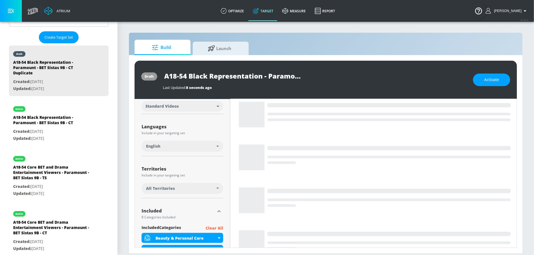
scroll to position [81, 0]
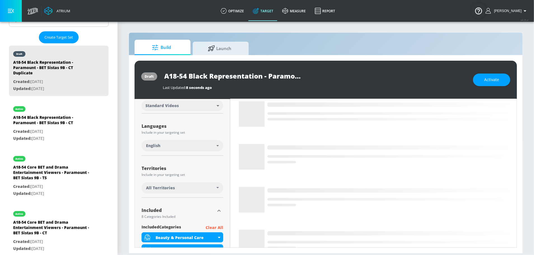
click at [193, 186] on div "All Territories" at bounding box center [181, 188] width 70 height 6
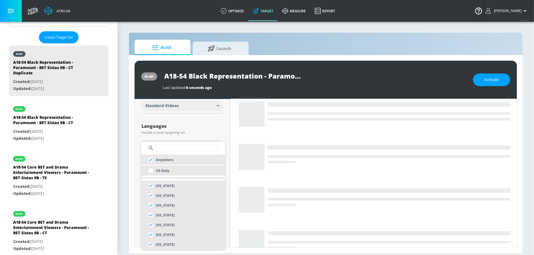
click at [169, 171] on p "US Only" at bounding box center [162, 171] width 13 height 6
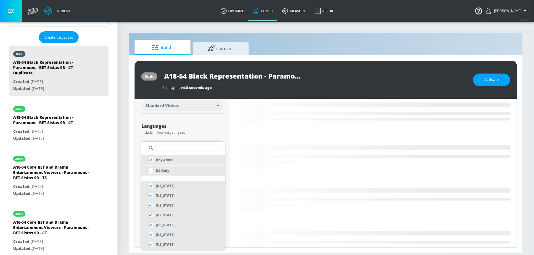
checkbox input "false"
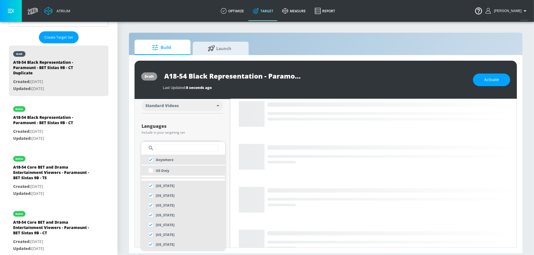
checkbox input "true"
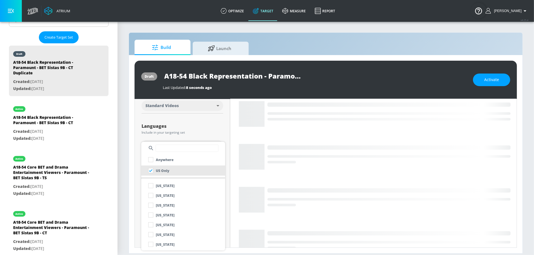
click at [191, 137] on div at bounding box center [267, 127] width 534 height 255
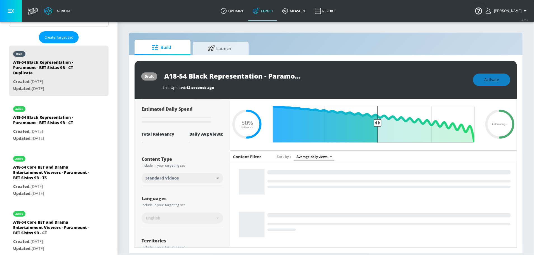
scroll to position [0, 0]
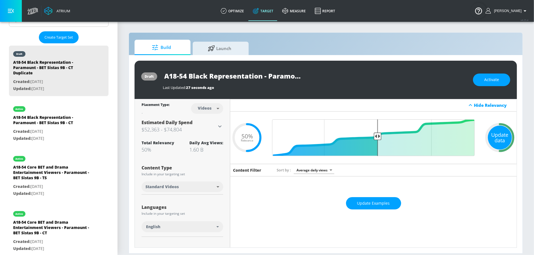
click at [491, 133] on div "Update data" at bounding box center [500, 138] width 24 height 24
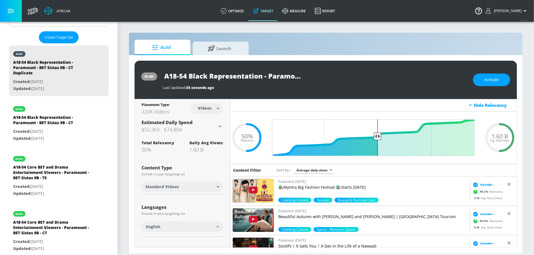
click at [263, 74] on input "A18-54 Black Representation - Paramount - BET Sistas 9B - CT Duplicate" at bounding box center [233, 76] width 140 height 13
drag, startPoint x: 275, startPoint y: 76, endPoint x: 333, endPoint y: 80, distance: 58.6
click at [333, 80] on div "A18-54 Black Representation - Paramount - BET Sistas 9B - CT Duplicate" at bounding box center [315, 76] width 305 height 13
click at [277, 74] on input "A18-54 Black Representation - Paramount - BET Sistas 9B - CT Duplicate" at bounding box center [233, 76] width 140 height 13
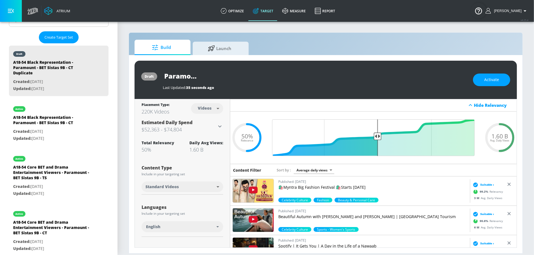
drag, startPoint x: 258, startPoint y: 75, endPoint x: 324, endPoint y: 79, distance: 66.2
click at [324, 79] on div "A18-54 Black Representation - Paramount - BET Sistas 9B - CT Duplicate" at bounding box center [315, 76] width 305 height 13
type input "A18-54 Black Representation - Paramount - BET Sistas 9B - TS"
click at [299, 76] on icon "button" at bounding box center [297, 75] width 5 height 5
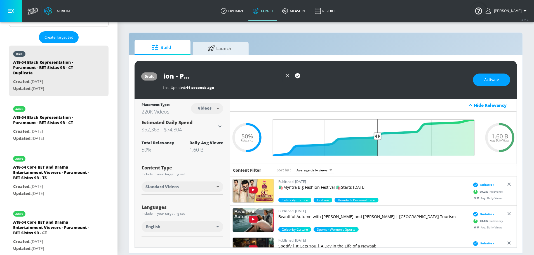
scroll to position [0, 0]
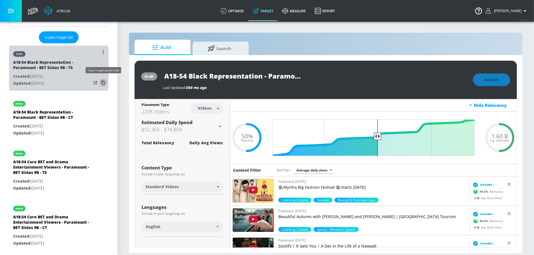
click at [103, 82] on icon "list of Target Set" at bounding box center [103, 82] width 9 height 9
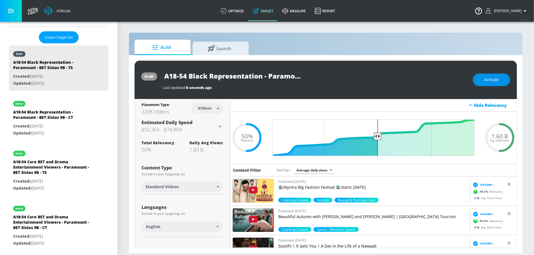
click at [498, 77] on span "Activate" at bounding box center [491, 79] width 15 height 7
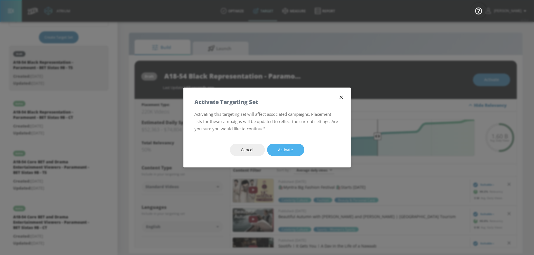
click at [291, 148] on span "Activate" at bounding box center [285, 150] width 15 height 7
click at [293, 148] on button "Activate" at bounding box center [285, 150] width 37 height 13
click at [296, 149] on button "Activate" at bounding box center [285, 150] width 37 height 13
click at [341, 99] on icon "button" at bounding box center [341, 97] width 6 height 6
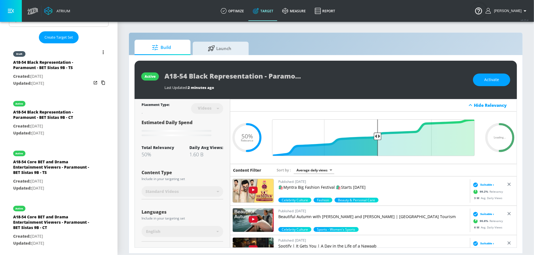
click at [71, 63] on div "A18-54 Black Representation - Paramount - BET Sistas 9B - TS" at bounding box center [52, 66] width 78 height 13
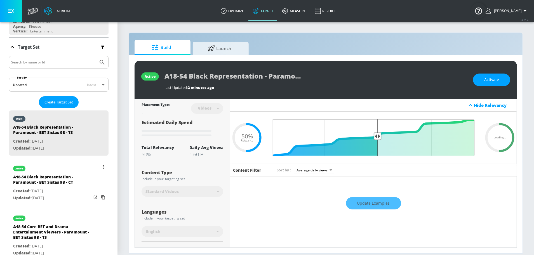
scroll to position [46, 0]
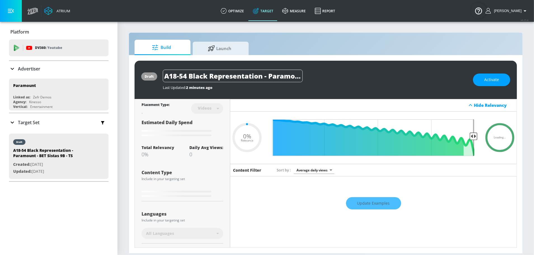
click at [55, 122] on div "Target Set" at bounding box center [59, 123] width 100 height 12
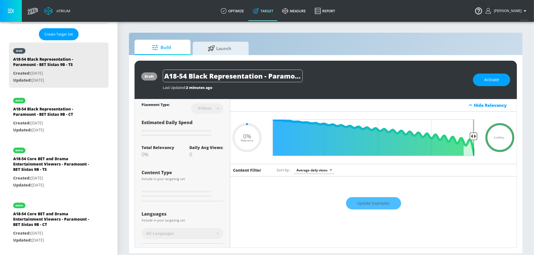
scroll to position [122, 0]
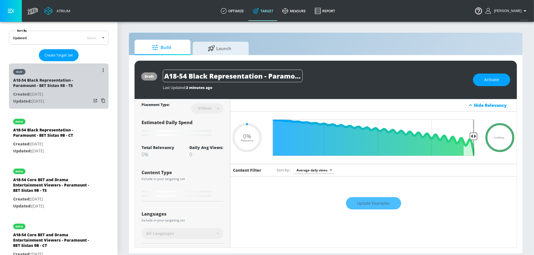
click at [58, 93] on p "Created: [DATE]" at bounding box center [52, 94] width 78 height 7
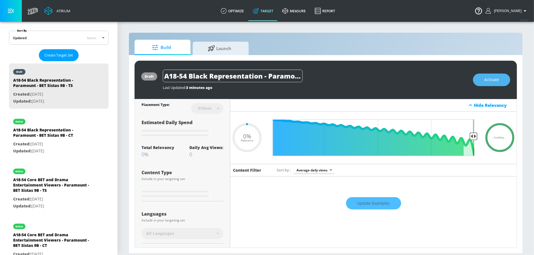
click at [495, 84] on button "Activate" at bounding box center [491, 80] width 37 height 13
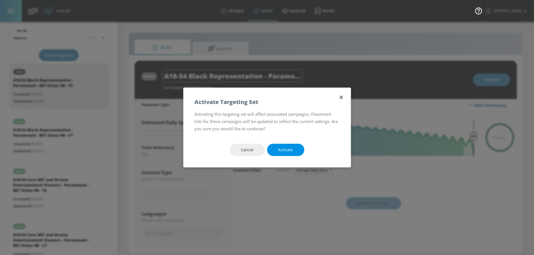
click at [292, 145] on button "Activate" at bounding box center [285, 150] width 37 height 13
click at [289, 154] on button "Activate" at bounding box center [285, 150] width 37 height 13
click at [339, 96] on icon "button" at bounding box center [341, 97] width 6 height 6
type input "0.05"
